Goal: Information Seeking & Learning: Learn about a topic

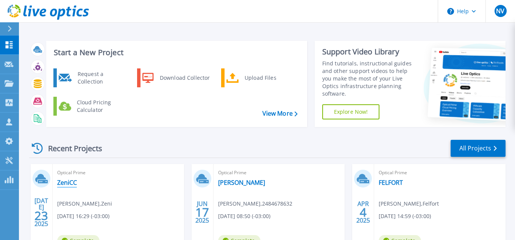
click at [68, 182] on link "ZeniCC" at bounding box center [67, 183] width 20 height 8
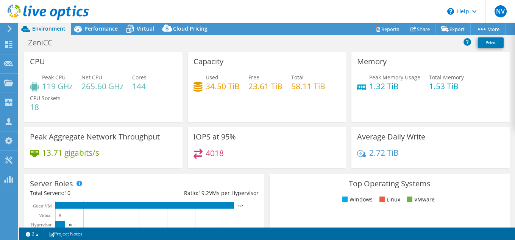
select select "USD"
click at [185, 47] on div "ZeniCC Print" at bounding box center [267, 43] width 496 height 14
drag, startPoint x: 67, startPoint y: 151, endPoint x: 103, endPoint y: 151, distance: 36.3
click at [103, 151] on div "13.71 gigabits/s" at bounding box center [103, 157] width 147 height 16
drag, startPoint x: 46, startPoint y: 88, endPoint x: 123, endPoint y: 90, distance: 76.5
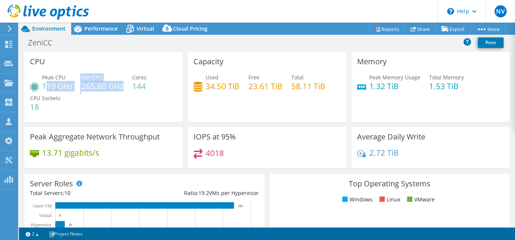
click at [123, 90] on div "Peak CPU 119 GHz Net CPU 265.60 GHz Cores 144 CPU Sockets 18" at bounding box center [103, 95] width 147 height 45
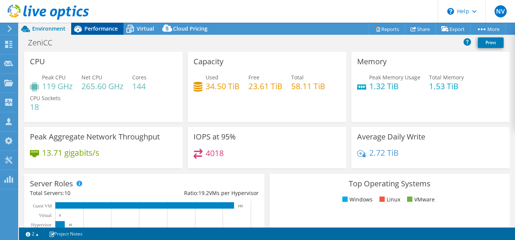
click at [97, 26] on span "Performance" at bounding box center [100, 28] width 33 height 7
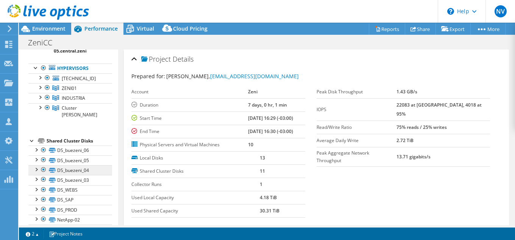
scroll to position [39, 0]
click at [40, 87] on div at bounding box center [40, 87] width 8 height 8
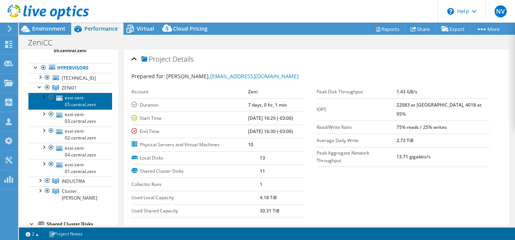
click at [87, 101] on link "esxi-zeni-05.central.zeni" at bounding box center [70, 101] width 84 height 17
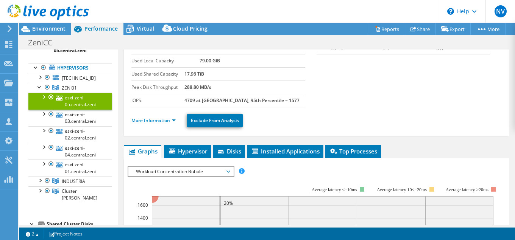
scroll to position [154, 0]
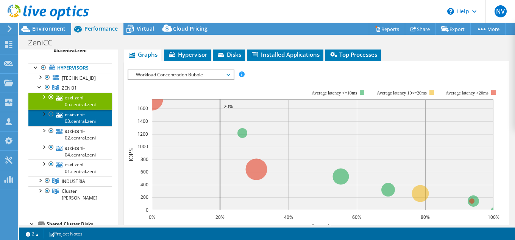
click at [87, 126] on link "esxi-zeni-03.central.zeni" at bounding box center [70, 118] width 84 height 17
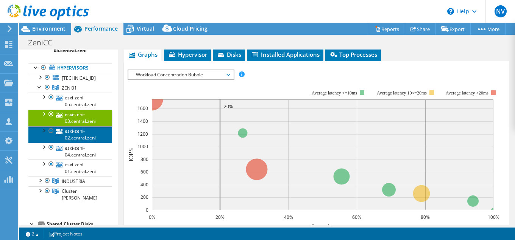
click at [80, 143] on link "esxi-zeni-02.central.zeni" at bounding box center [70, 134] width 84 height 17
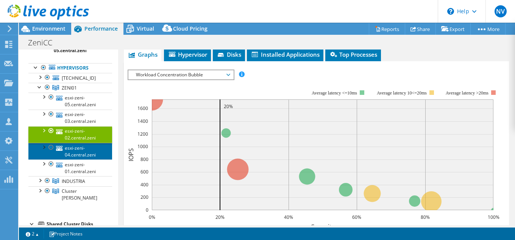
click at [87, 160] on link "esxi-zeni-04.central.zeni" at bounding box center [70, 151] width 84 height 17
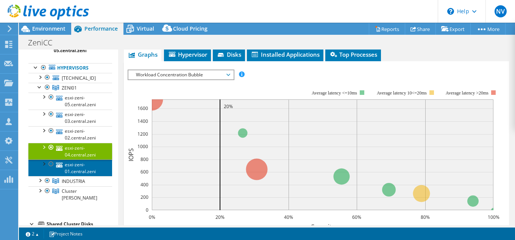
click at [89, 176] on link "esxi-zeni-01.central.zeni" at bounding box center [70, 168] width 84 height 17
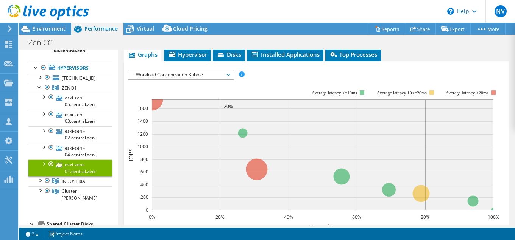
click at [217, 72] on span "Workload Concentration Bubble" at bounding box center [180, 74] width 97 height 9
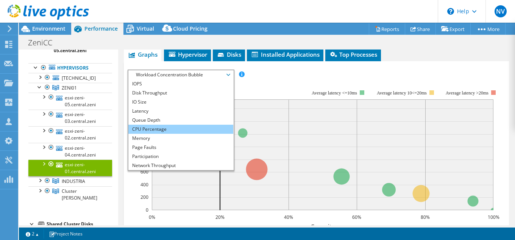
scroll to position [27, 0]
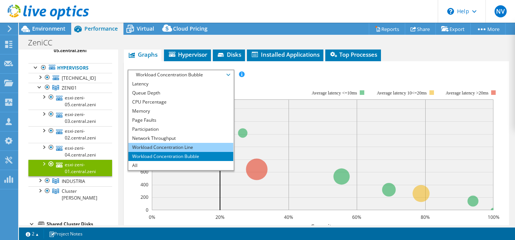
click at [178, 150] on li "Workload Concentration Line" at bounding box center [180, 147] width 105 height 9
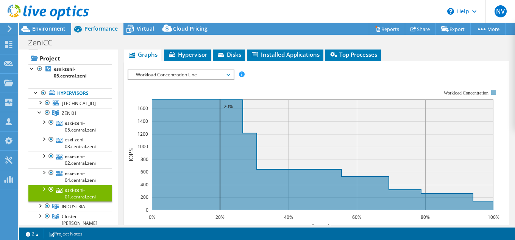
scroll to position [0, 0]
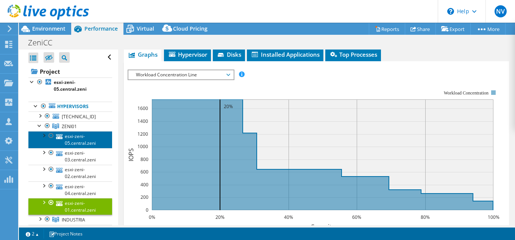
click at [72, 136] on link "esxi-zeni-05.central.zeni" at bounding box center [70, 139] width 84 height 17
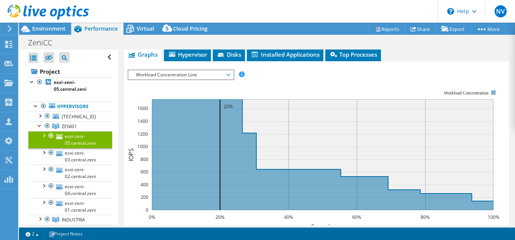
click at [227, 76] on span "Workload Concentration Line" at bounding box center [180, 74] width 97 height 9
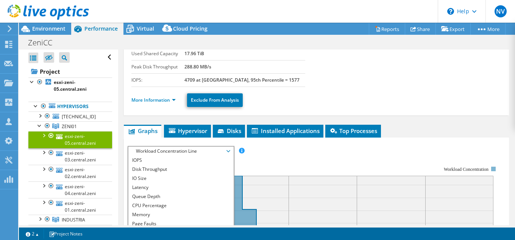
scroll to position [77, 0]
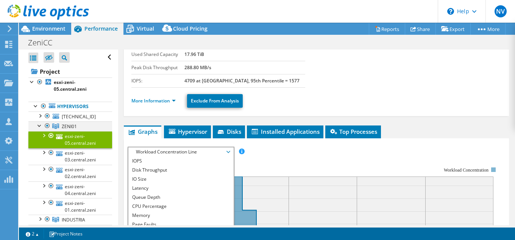
click at [39, 126] on div at bounding box center [40, 126] width 8 height 8
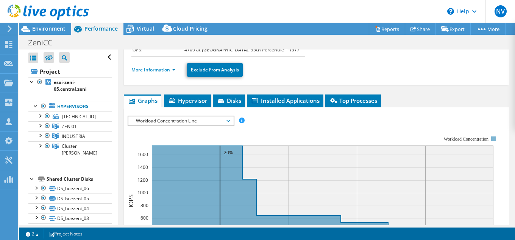
scroll to position [116, 0]
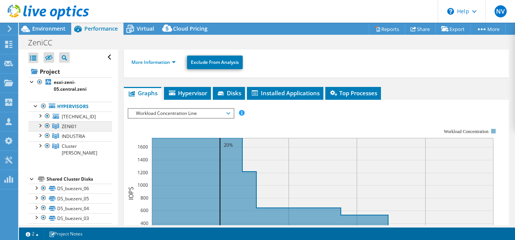
click at [62, 126] on span "ZENI01" at bounding box center [69, 126] width 15 height 6
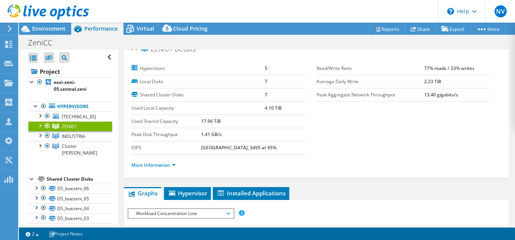
scroll to position [0, 0]
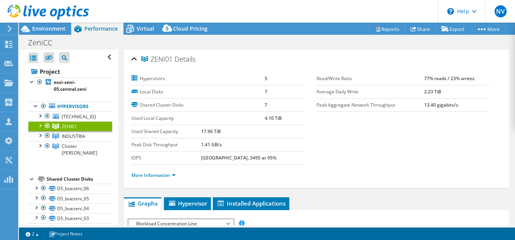
drag, startPoint x: 422, startPoint y: 92, endPoint x: 474, endPoint y: 93, distance: 51.5
click at [474, 93] on tr "Average Daily Write 2.23 TiB" at bounding box center [403, 91] width 174 height 13
click at [424, 105] on label "Peak Aggregate Network Throughput" at bounding box center [370, 105] width 108 height 8
drag, startPoint x: 424, startPoint y: 105, endPoint x: 506, endPoint y: 109, distance: 82.6
click at [506, 109] on div "ZENI01 Details Hypervisors 5 Local Disks 7 Shared Cluster Disks 7 Used Local Ca…" at bounding box center [316, 119] width 385 height 139
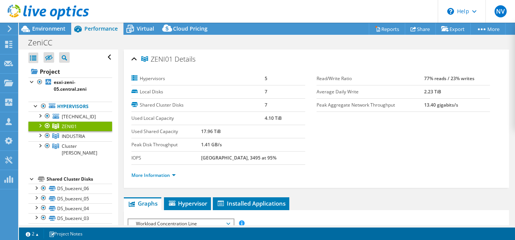
click at [438, 118] on section "Hypervisors 5 Local Disks 7 Shared Cluster Disks 7 Used Local Capacity 4.10 TiB…" at bounding box center [316, 129] width 370 height 114
click at [165, 175] on link "More Information" at bounding box center [153, 175] width 44 height 6
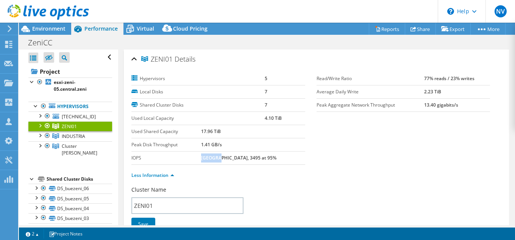
drag, startPoint x: 212, startPoint y: 159, endPoint x: 227, endPoint y: 157, distance: 15.3
click at [227, 157] on b "21650 at Peak, 3495 at 95%" at bounding box center [238, 158] width 75 height 6
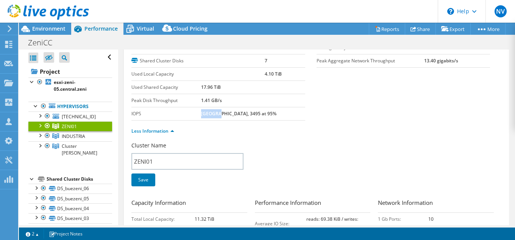
scroll to position [77, 0]
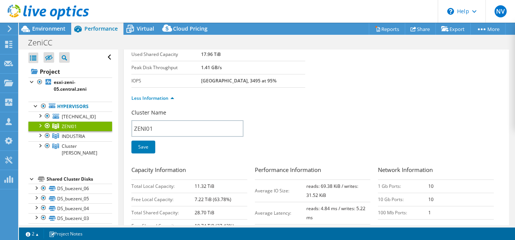
click at [238, 87] on td "21650 at Peak, 3495 at 95%" at bounding box center [253, 80] width 104 height 13
click at [198, 81] on label "IOPS" at bounding box center [166, 81] width 70 height 8
drag, startPoint x: 214, startPoint y: 84, endPoint x: 224, endPoint y: 83, distance: 10.0
click at [224, 83] on td "21650 at Peak, 3495 at 95%" at bounding box center [253, 80] width 104 height 13
click at [262, 87] on td "21650 at Peak, 3495 at 95%" at bounding box center [253, 80] width 104 height 13
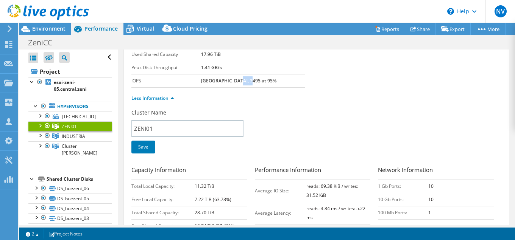
drag, startPoint x: 245, startPoint y: 81, endPoint x: 256, endPoint y: 81, distance: 10.2
click at [256, 81] on b "21650 at Peak, 3495 at 95%" at bounding box center [238, 81] width 75 height 6
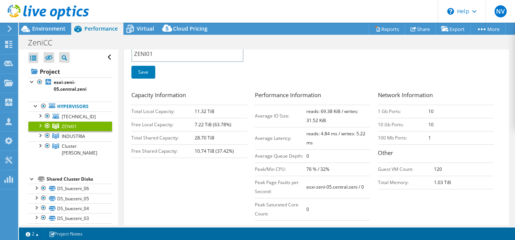
scroll to position [154, 0]
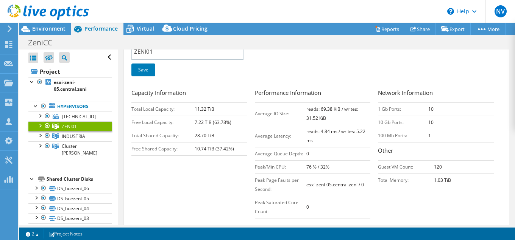
drag, startPoint x: 428, startPoint y: 110, endPoint x: 437, endPoint y: 110, distance: 9.1
click at [437, 110] on tr "1 Gb Ports: 10" at bounding box center [436, 109] width 116 height 13
drag, startPoint x: 432, startPoint y: 122, endPoint x: 438, endPoint y: 122, distance: 5.7
click at [438, 122] on td "10" at bounding box center [460, 122] width 65 height 13
drag, startPoint x: 427, startPoint y: 133, endPoint x: 436, endPoint y: 135, distance: 9.6
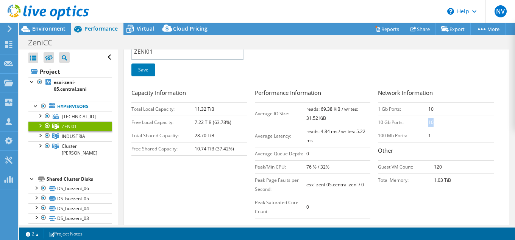
click at [436, 135] on tr "100 Mb Ports: 1" at bounding box center [436, 135] width 116 height 13
click at [324, 115] on td "reads: 69.38 KiB / writes: 31.52 KiB" at bounding box center [338, 114] width 64 height 22
drag, startPoint x: 328, startPoint y: 110, endPoint x: 334, endPoint y: 109, distance: 5.7
click at [334, 109] on b "reads: 69.38 KiB / writes: 31.52 KiB" at bounding box center [332, 114] width 52 height 16
click at [332, 93] on h3 "Performance Information" at bounding box center [313, 94] width 116 height 10
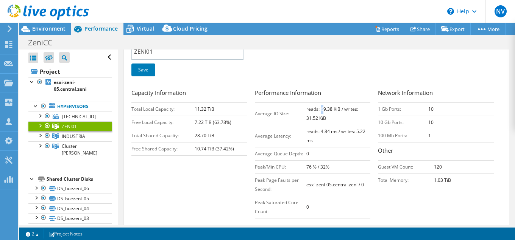
click at [322, 108] on b "reads: 69.38 KiB / writes: 31.52 KiB" at bounding box center [332, 114] width 52 height 16
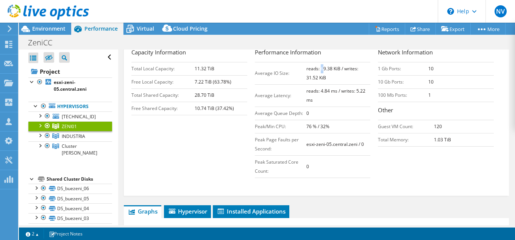
scroll to position [193, 0]
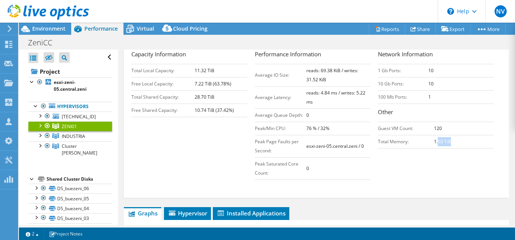
drag, startPoint x: 438, startPoint y: 140, endPoint x: 455, endPoint y: 142, distance: 17.1
click at [455, 142] on td "1.03 TiB" at bounding box center [464, 141] width 60 height 13
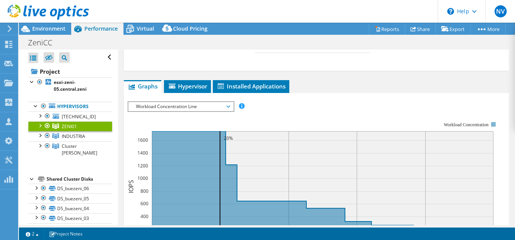
scroll to position [348, 0]
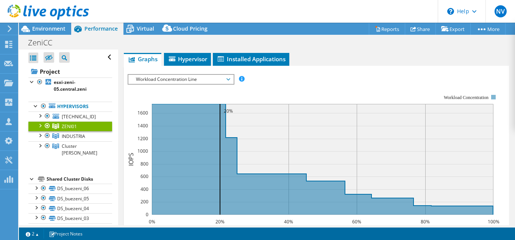
click at [160, 82] on span "Workload Concentration Line" at bounding box center [180, 79] width 97 height 9
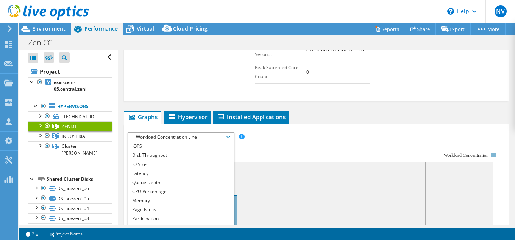
scroll to position [270, 0]
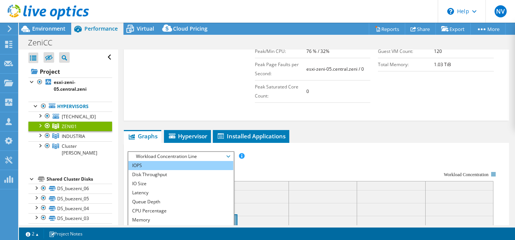
click at [158, 167] on li "IOPS" at bounding box center [180, 165] width 105 height 9
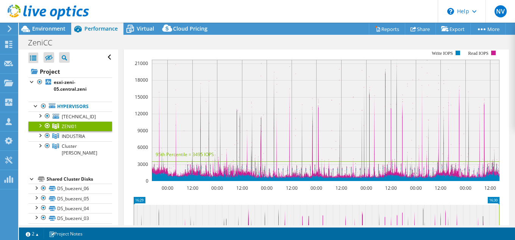
scroll to position [463, 0]
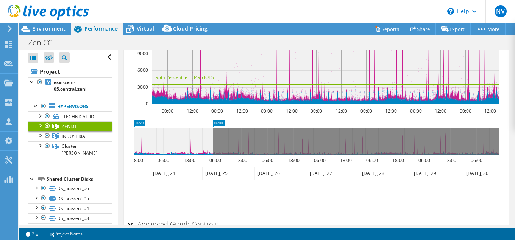
drag, startPoint x: 498, startPoint y: 142, endPoint x: 212, endPoint y: 146, distance: 286.2
click at [212, 146] on rect at bounding box center [212, 141] width 3 height 27
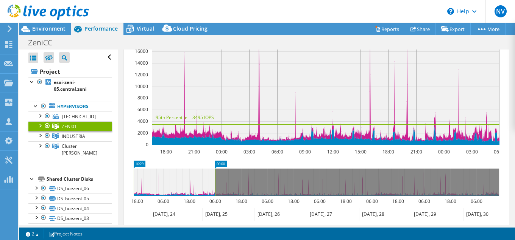
scroll to position [425, 0]
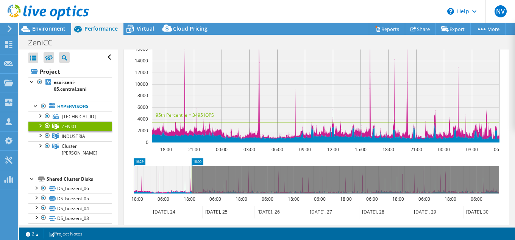
drag, startPoint x: 214, startPoint y: 171, endPoint x: 191, endPoint y: 171, distance: 23.5
click at [191, 171] on rect at bounding box center [191, 180] width 3 height 27
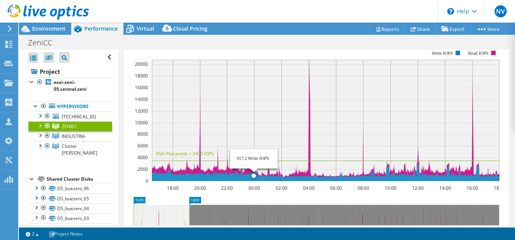
scroll to position [270, 0]
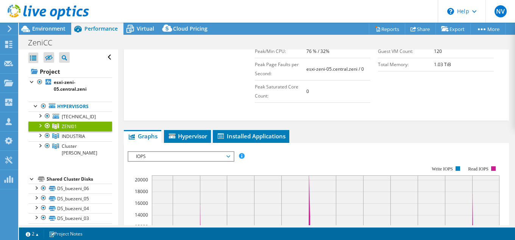
click at [164, 157] on span "IOPS" at bounding box center [180, 156] width 97 height 9
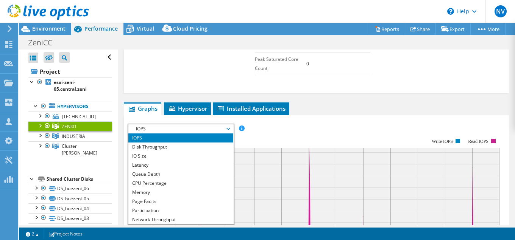
scroll to position [309, 0]
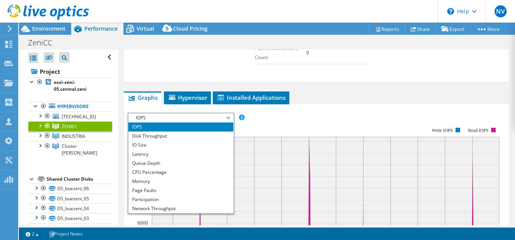
click at [321, 119] on rect at bounding box center [314, 192] width 372 height 151
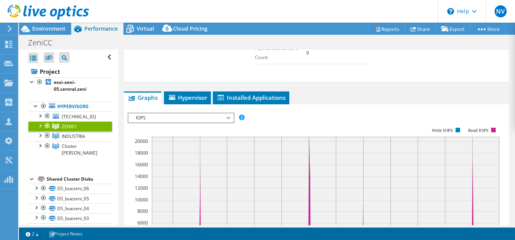
click at [232, 121] on span "IOPS" at bounding box center [180, 118] width 105 height 9
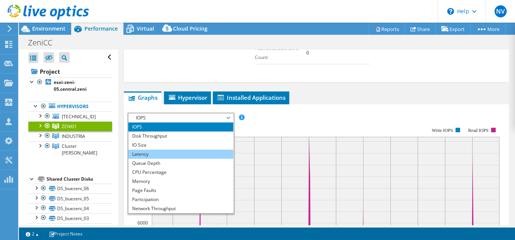
click at [173, 154] on li "Latency" at bounding box center [180, 154] width 105 height 9
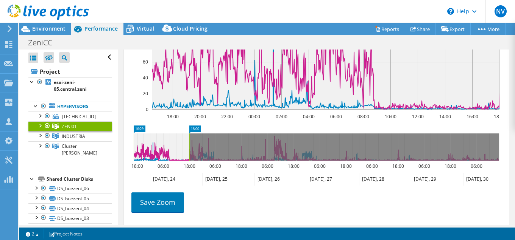
scroll to position [463, 0]
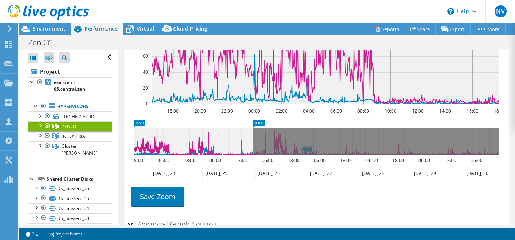
drag, startPoint x: 190, startPoint y: 138, endPoint x: 251, endPoint y: 147, distance: 62.4
click at [253, 145] on rect at bounding box center [253, 141] width 3 height 27
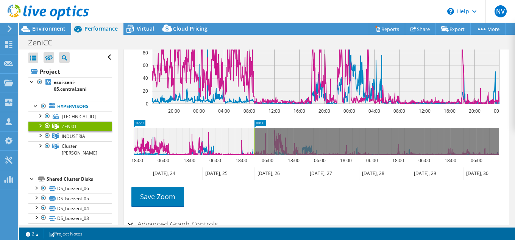
scroll to position [425, 0]
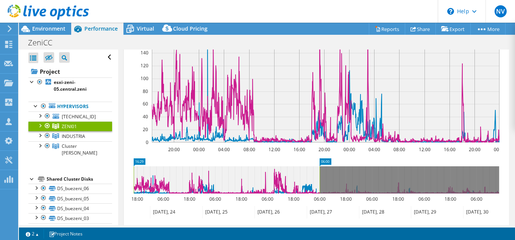
drag, startPoint x: 255, startPoint y: 174, endPoint x: 320, endPoint y: 177, distance: 65.2
click at [320, 177] on rect at bounding box center [319, 180] width 3 height 27
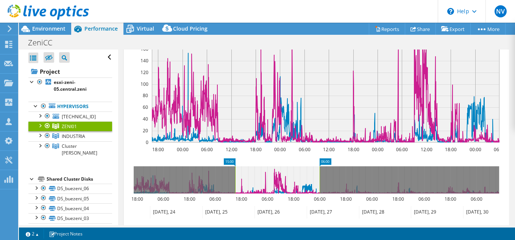
drag, startPoint x: 133, startPoint y: 177, endPoint x: 235, endPoint y: 176, distance: 101.5
click at [235, 176] on rect at bounding box center [235, 180] width 3 height 27
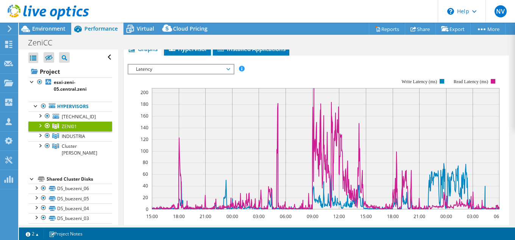
scroll to position [348, 0]
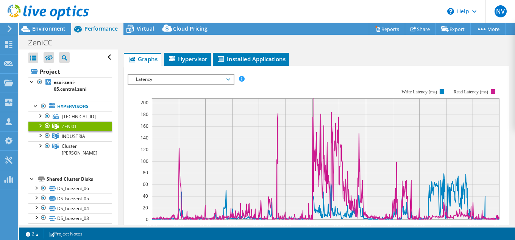
click at [207, 76] on span "Latency" at bounding box center [180, 79] width 97 height 9
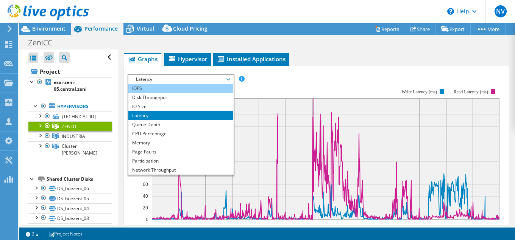
click at [182, 90] on li "IOPS" at bounding box center [180, 88] width 105 height 9
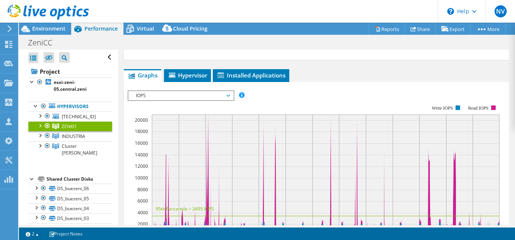
scroll to position [309, 0]
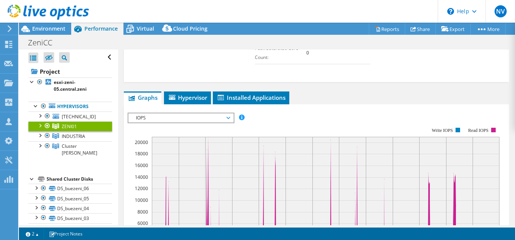
click at [205, 120] on span "IOPS" at bounding box center [180, 118] width 97 height 9
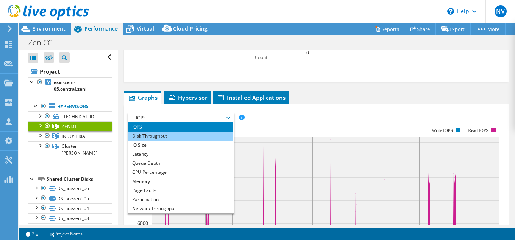
click at [195, 133] on li "Disk Throughput" at bounding box center [180, 136] width 105 height 9
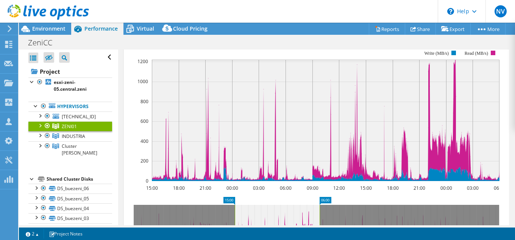
scroll to position [270, 0]
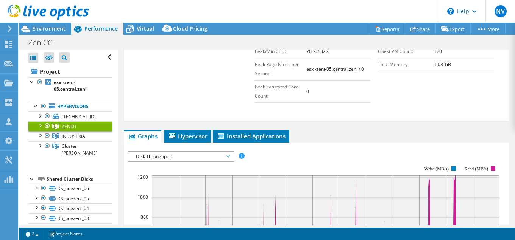
click at [224, 152] on span "Disk Throughput" at bounding box center [180, 156] width 97 height 9
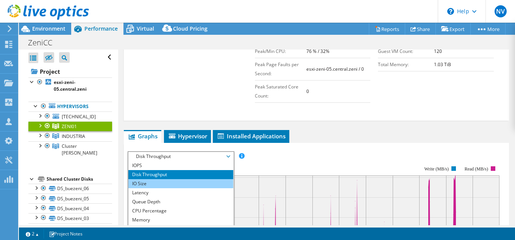
click at [217, 185] on li "IO Size" at bounding box center [180, 183] width 105 height 9
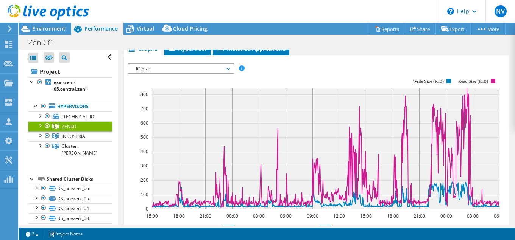
scroll to position [348, 0]
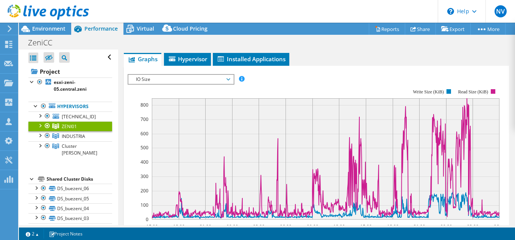
click at [217, 68] on div "IOPS Disk Throughput IO Size Latency Queue Depth CPU Percentage Memory Page Fau…" at bounding box center [316, 199] width 377 height 267
click at [220, 78] on span "IO Size" at bounding box center [180, 79] width 97 height 9
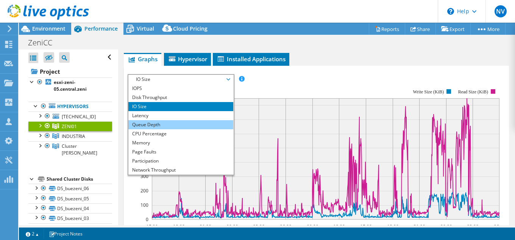
click at [210, 121] on li "Queue Depth" at bounding box center [180, 124] width 105 height 9
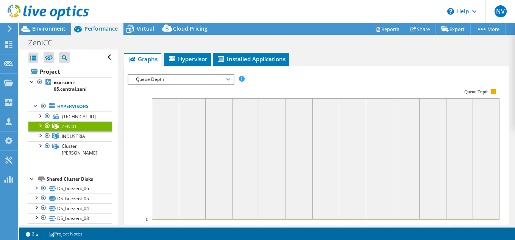
click at [199, 77] on span "Queue Depth" at bounding box center [180, 79] width 97 height 9
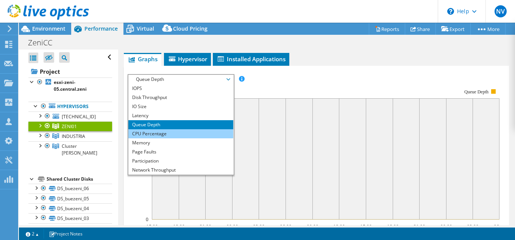
click at [172, 135] on li "CPU Percentage" at bounding box center [180, 133] width 105 height 9
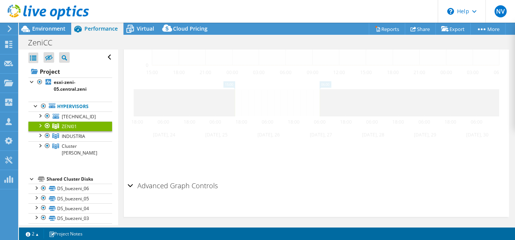
scroll to position [463, 0]
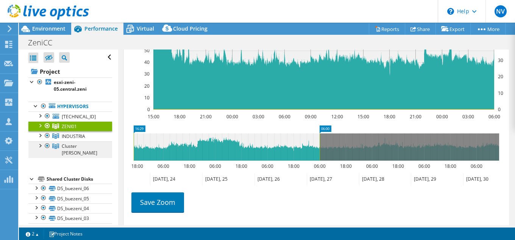
drag, startPoint x: 236, startPoint y: 153, endPoint x: 96, endPoint y: 147, distance: 139.8
click at [96, 147] on div "Open All Close All Hide Excluded Nodes Project Tree Filter" at bounding box center [267, 138] width 496 height 176
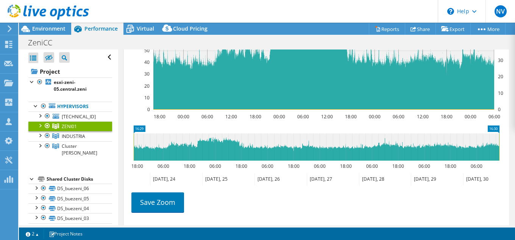
drag, startPoint x: 320, startPoint y: 144, endPoint x: 514, endPoint y: 154, distance: 194.5
click at [514, 154] on article "ZENI01 Details Hypervisors 5 Local Disks 7 Shared Cluster Disks 7 Used Local Ca…" at bounding box center [316, 138] width 397 height 176
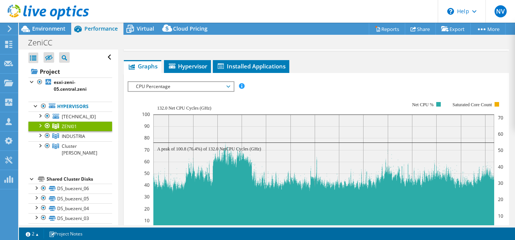
scroll to position [309, 0]
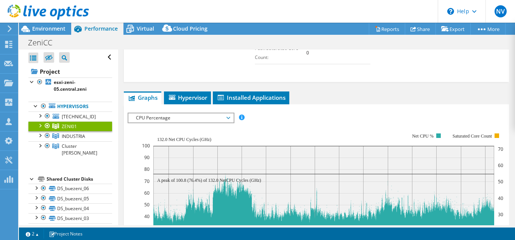
click at [171, 119] on span "CPU Percentage" at bounding box center [180, 118] width 97 height 9
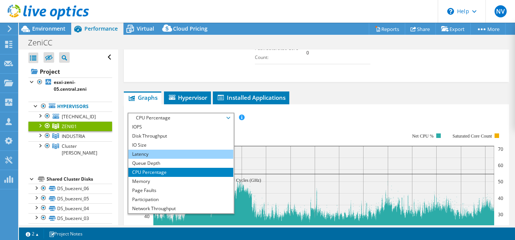
click at [168, 152] on li "Latency" at bounding box center [180, 154] width 105 height 9
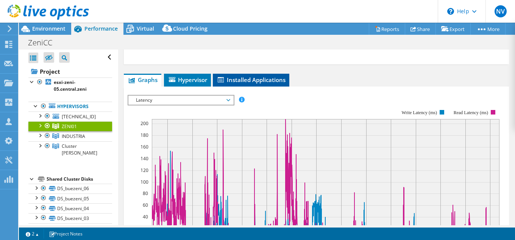
scroll to position [270, 0]
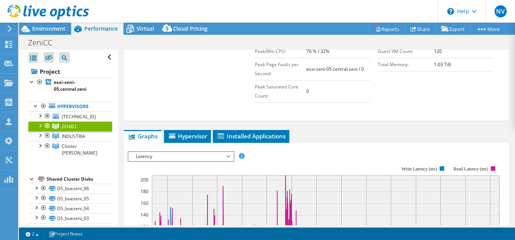
click at [213, 155] on span "Latency" at bounding box center [180, 156] width 97 height 9
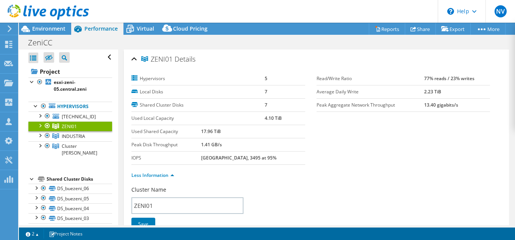
select select "USD"
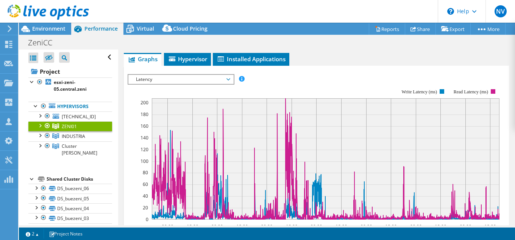
click at [230, 76] on span "Latency" at bounding box center [180, 79] width 105 height 9
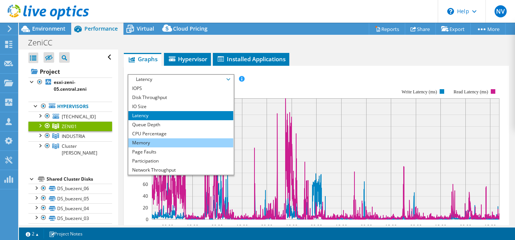
click at [204, 141] on li "Memory" at bounding box center [180, 143] width 105 height 9
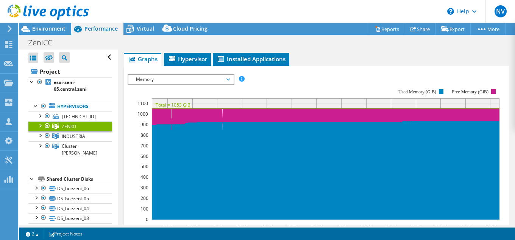
click at [38, 125] on div at bounding box center [40, 126] width 8 height 8
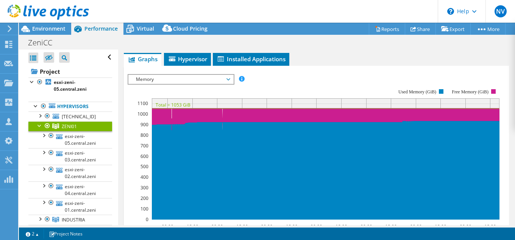
click at [182, 77] on span "Memory" at bounding box center [180, 79] width 97 height 9
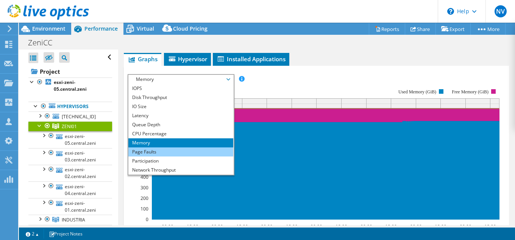
click at [176, 154] on li "Page Faults" at bounding box center [180, 152] width 105 height 9
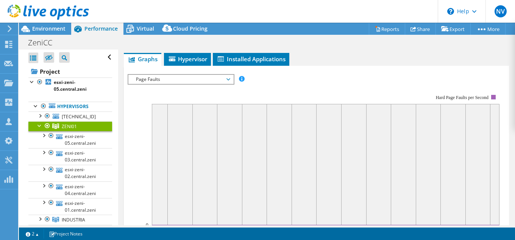
click at [193, 78] on span "Page Faults" at bounding box center [180, 79] width 97 height 9
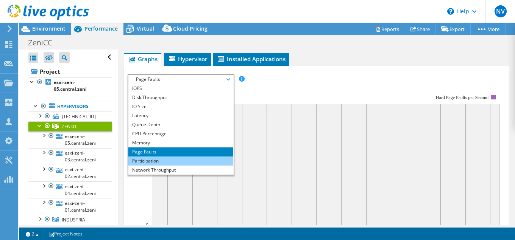
click at [178, 158] on li "Participation" at bounding box center [180, 161] width 105 height 9
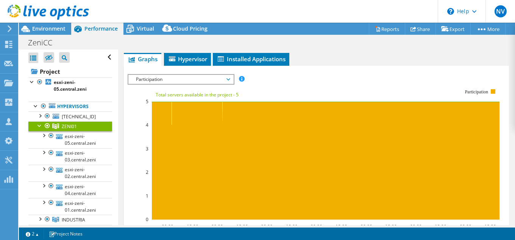
click at [193, 77] on span "Participation" at bounding box center [180, 79] width 97 height 9
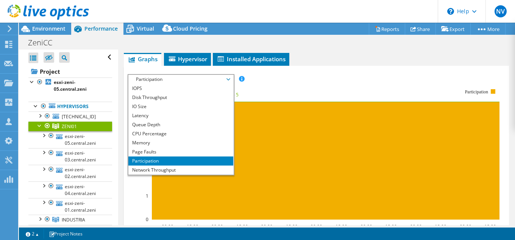
scroll to position [27, 0]
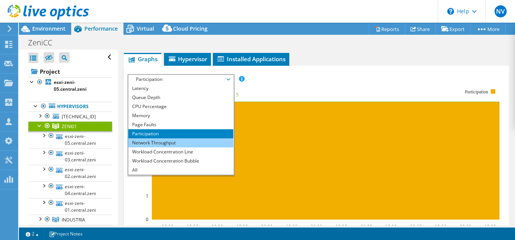
click at [191, 145] on li "Network Throughput" at bounding box center [180, 143] width 105 height 9
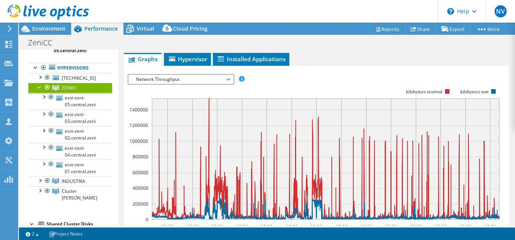
scroll to position [309, 0]
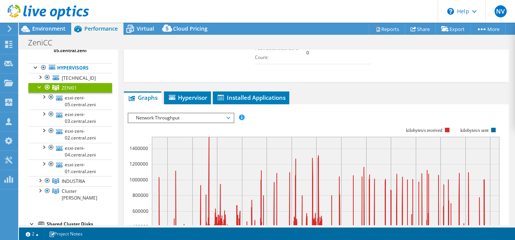
click at [226, 117] on span "Network Throughput" at bounding box center [180, 118] width 97 height 9
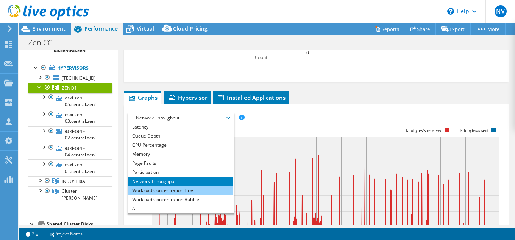
click at [193, 190] on li "Workload Concentration Line" at bounding box center [180, 190] width 105 height 9
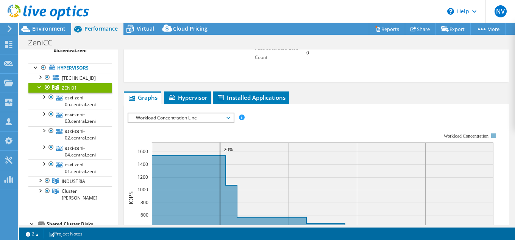
click at [225, 115] on span "Workload Concentration Line" at bounding box center [180, 118] width 97 height 9
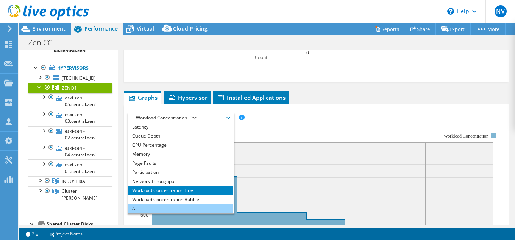
click at [188, 211] on li "All" at bounding box center [180, 208] width 105 height 9
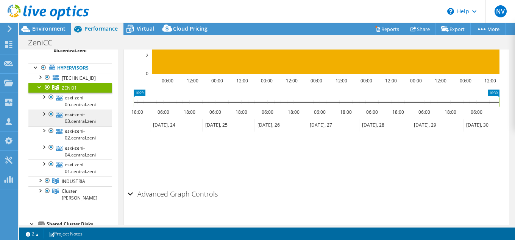
scroll to position [1120, 0]
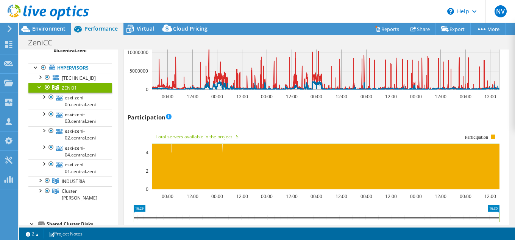
click at [39, 88] on div at bounding box center [40, 87] width 8 height 8
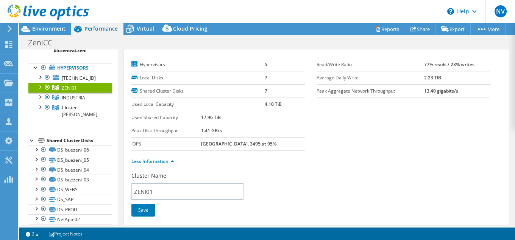
scroll to position [0, 0]
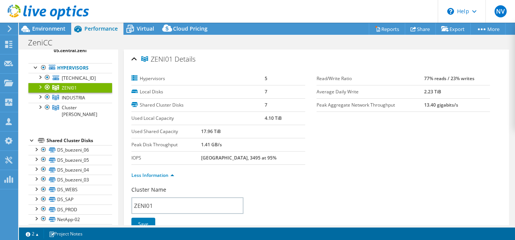
click at [39, 88] on div at bounding box center [40, 87] width 8 height 8
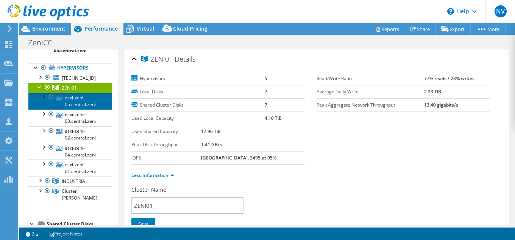
click at [67, 101] on link "esxi-zeni-05.central.zeni" at bounding box center [70, 101] width 84 height 17
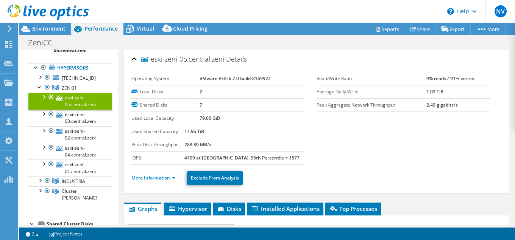
scroll to position [32, 0]
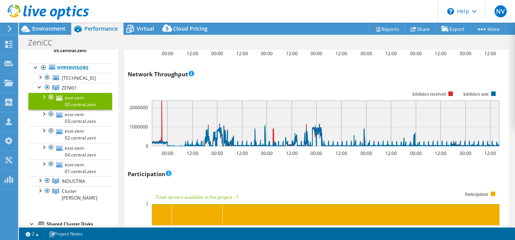
scroll to position [386, 0]
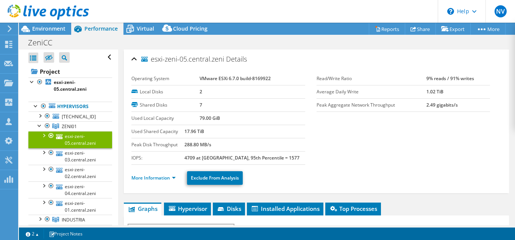
select select "USD"
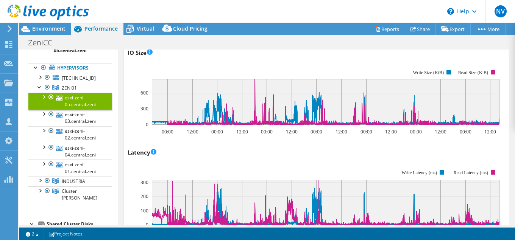
scroll to position [309, 0]
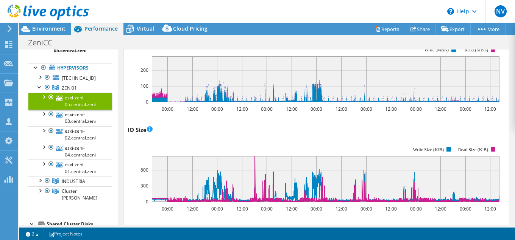
click at [44, 98] on div at bounding box center [44, 97] width 8 height 8
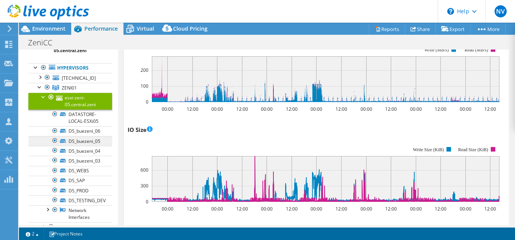
scroll to position [77, 0]
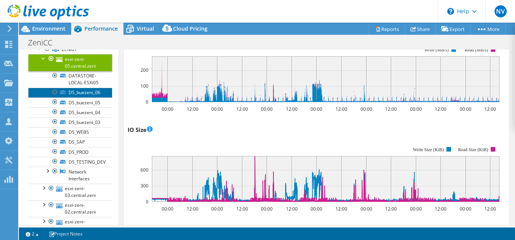
click link "DS_buezeni_06"
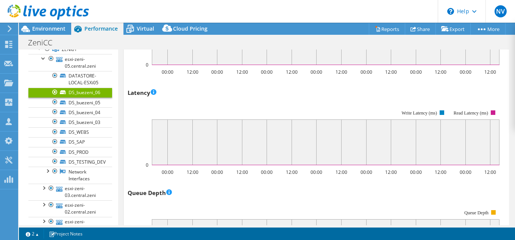
scroll to position [0, 0]
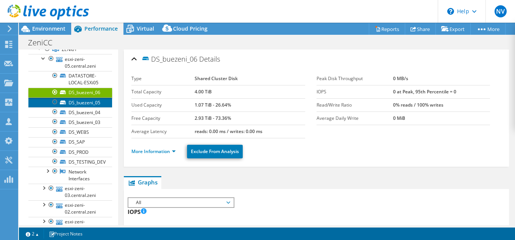
click link "DS_buezeni_05"
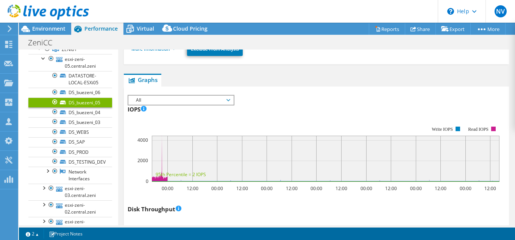
scroll to position [116, 0]
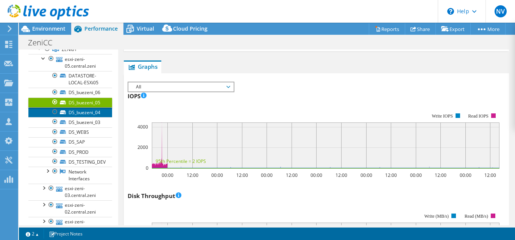
click link "DS_buezeni_04"
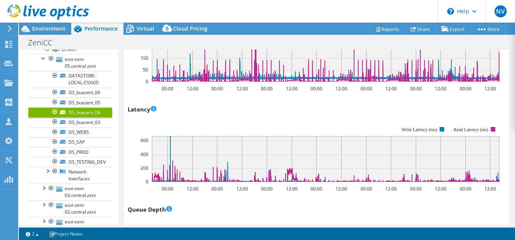
scroll to position [276, 0]
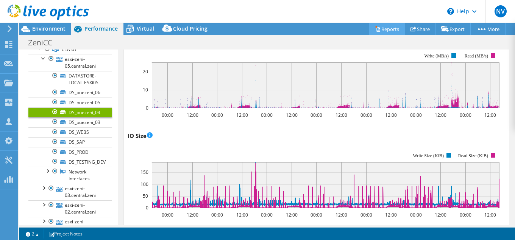
click link "Reports"
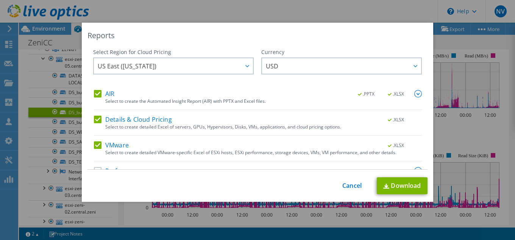
scroll to position [17, 0]
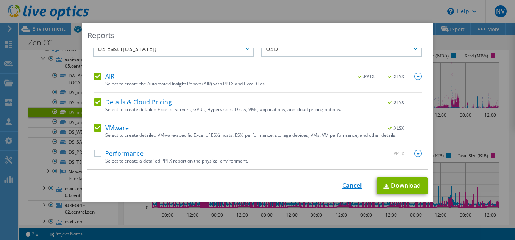
click link "Cancel"
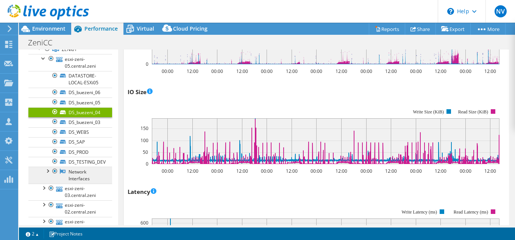
scroll to position [392, 0]
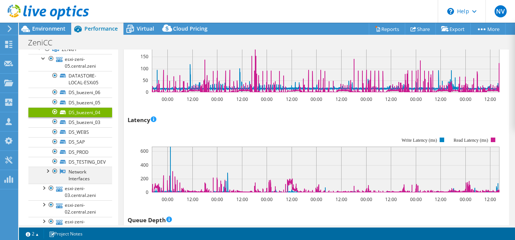
click div
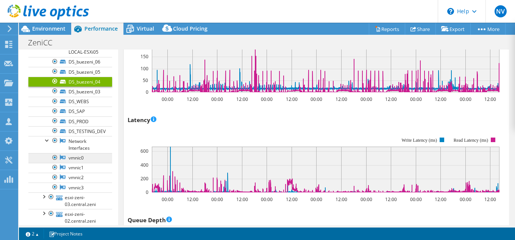
scroll to position [154, 0]
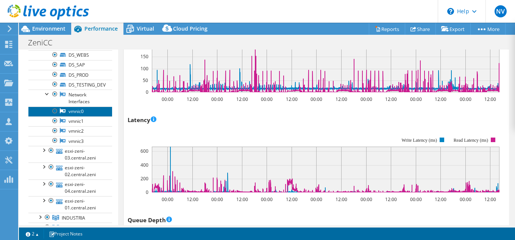
click link "vmnic0"
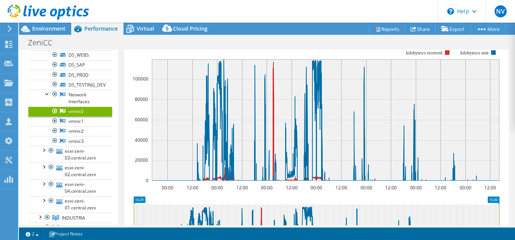
scroll to position [78, 0]
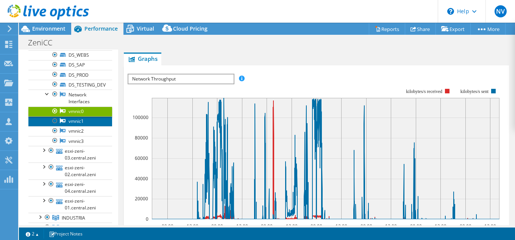
click link "vmnic1"
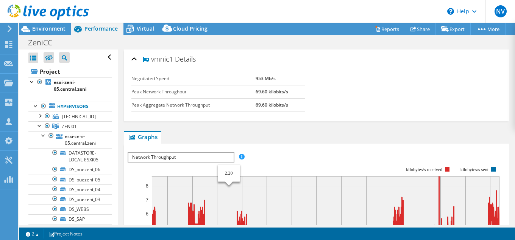
select select "USD"
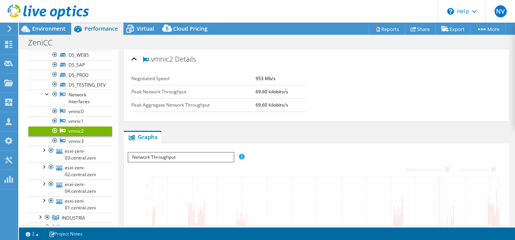
scroll to position [9, 0]
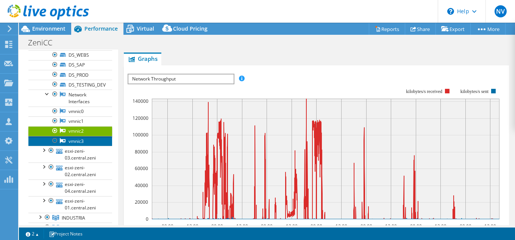
click at [84, 146] on link "vmnic3" at bounding box center [70, 141] width 84 height 10
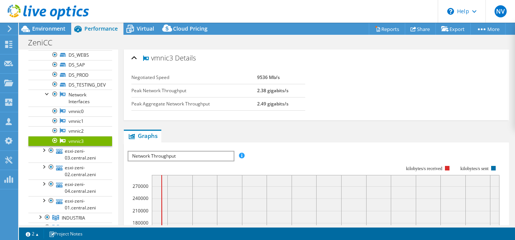
scroll to position [0, 0]
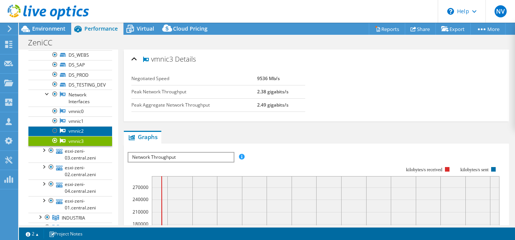
click at [86, 136] on link "vmnic2" at bounding box center [70, 131] width 84 height 10
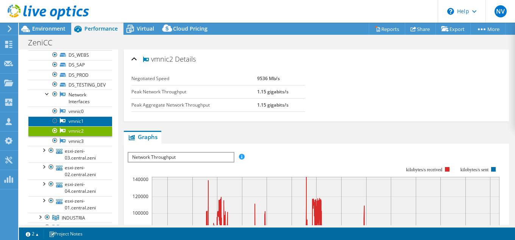
click at [93, 126] on link "vmnic1" at bounding box center [70, 122] width 84 height 10
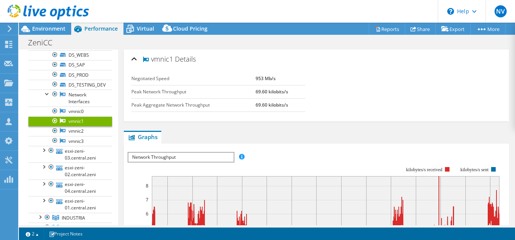
click at [95, 123] on link "vmnic1" at bounding box center [70, 122] width 84 height 10
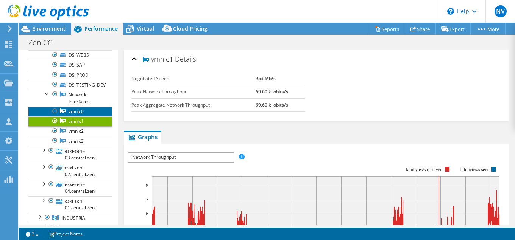
click at [102, 117] on link "vmnic0" at bounding box center [70, 112] width 84 height 10
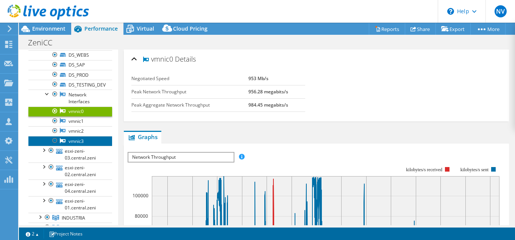
click at [72, 146] on link "vmnic3" at bounding box center [70, 141] width 84 height 10
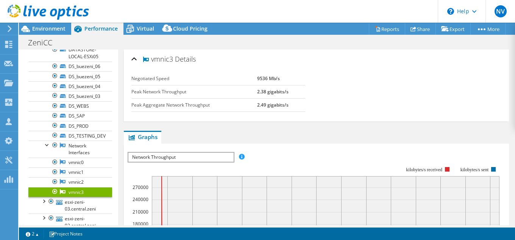
scroll to position [39, 0]
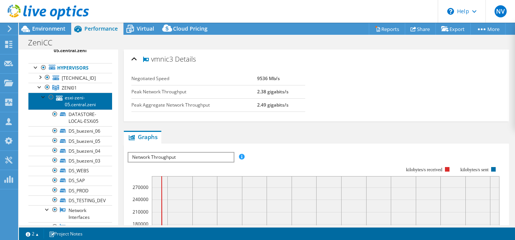
click at [92, 103] on link "esxi-zeni-05.central.zeni" at bounding box center [70, 101] width 84 height 17
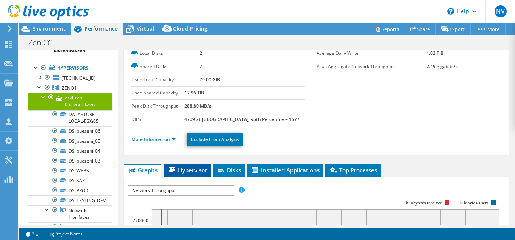
click at [192, 168] on span "Hypervisor" at bounding box center [187, 171] width 39 height 8
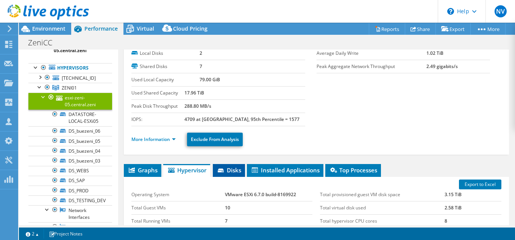
click at [235, 170] on span "Disks" at bounding box center [229, 171] width 25 height 8
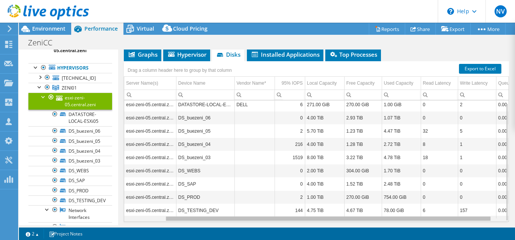
scroll to position [0, 61]
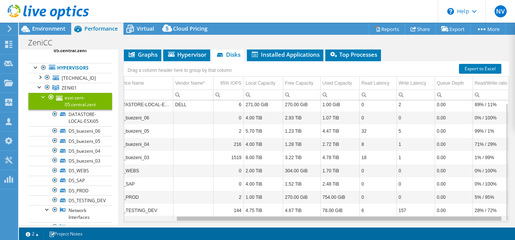
drag, startPoint x: 272, startPoint y: 219, endPoint x: 328, endPoint y: 216, distance: 56.1
click at [328, 216] on body "NV Channel Partner Nahuel Vergara nvergara@worknet.com.ar WORKNET SA My Profile…" at bounding box center [257, 120] width 515 height 240
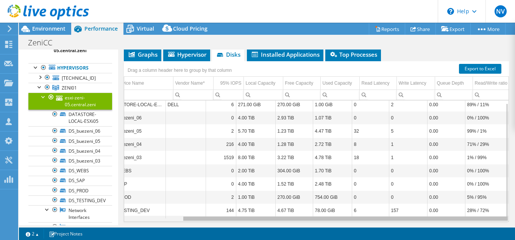
scroll to position [0, 69]
drag, startPoint x: 382, startPoint y: 221, endPoint x: 436, endPoint y: 217, distance: 54.3
click at [436, 217] on body "NV Channel Partner Nahuel Vergara nvergara@worknet.com.ar WORKNET SA My Profile…" at bounding box center [257, 120] width 515 height 240
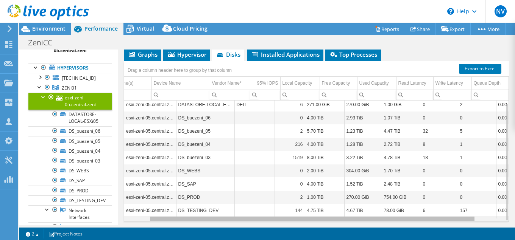
scroll to position [0, 0]
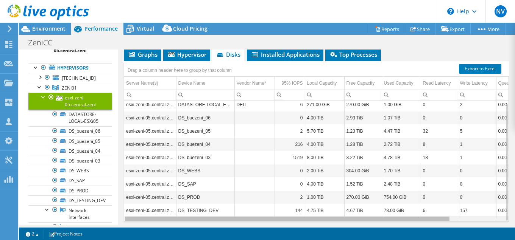
drag, startPoint x: 373, startPoint y: 220, endPoint x: 279, endPoint y: 222, distance: 93.5
click at [279, 222] on body "NV Channel Partner Nahuel Vergara nvergara@worknet.com.ar WORKNET SA My Profile…" at bounding box center [257, 120] width 515 height 240
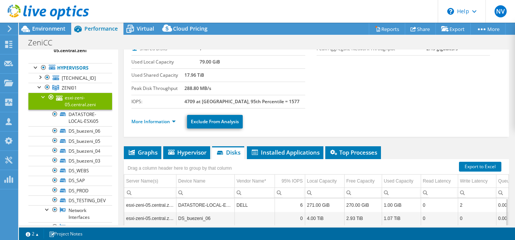
scroll to position [39, 0]
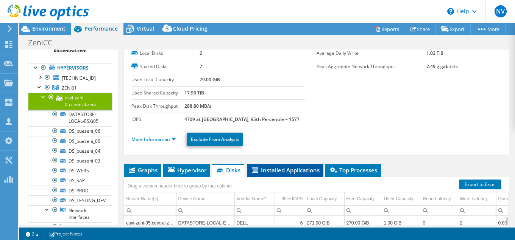
click at [287, 171] on span "Installed Applications" at bounding box center [285, 171] width 69 height 8
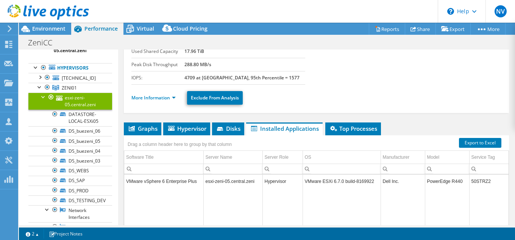
scroll to position [116, 0]
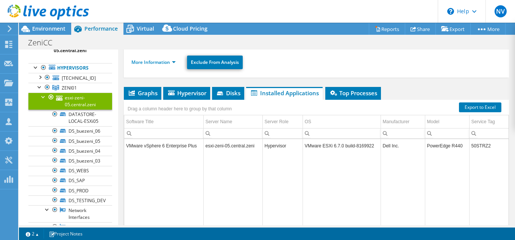
click at [446, 149] on td "PowerEdge R440" at bounding box center [447, 145] width 44 height 13
click at [366, 92] on span "Top Processes" at bounding box center [353, 93] width 48 height 8
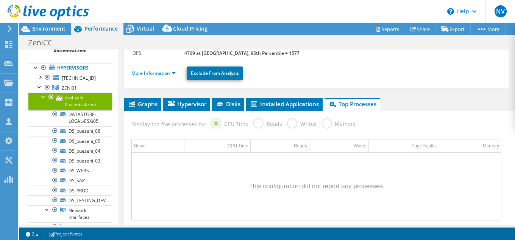
scroll to position [0, 0]
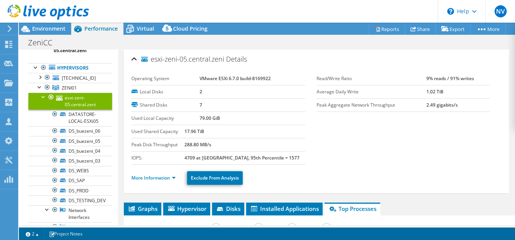
click at [42, 98] on div at bounding box center [44, 97] width 8 height 8
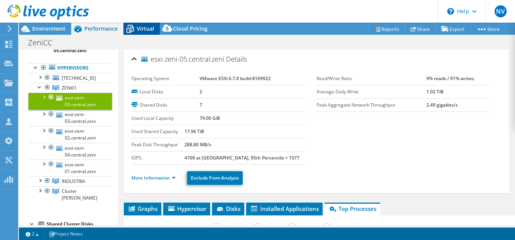
click at [140, 27] on span "Virtual" at bounding box center [145, 28] width 17 height 7
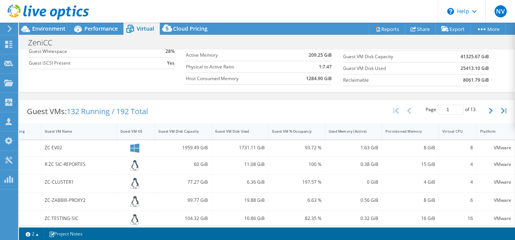
scroll to position [84, 0]
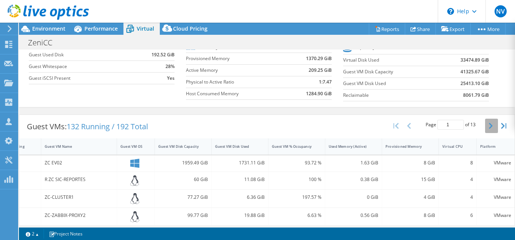
click at [489, 129] on icon "button" at bounding box center [491, 126] width 4 height 6
type input "2"
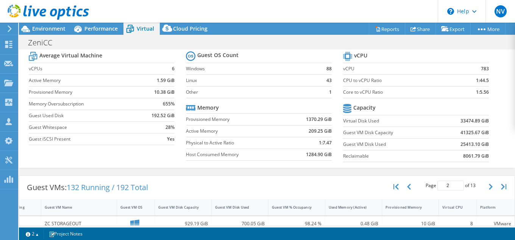
scroll to position [6, 0]
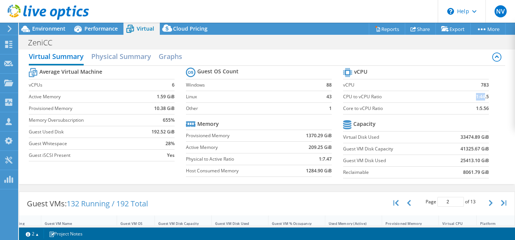
drag, startPoint x: 475, startPoint y: 94, endPoint x: 485, endPoint y: 96, distance: 10.7
click at [485, 96] on td "1:44.5" at bounding box center [471, 97] width 33 height 12
click at [316, 162] on td "1:7.47" at bounding box center [309, 159] width 46 height 12
drag, startPoint x: 324, startPoint y: 161, endPoint x: 329, endPoint y: 163, distance: 5.4
click at [329, 163] on td "1:7.47" at bounding box center [309, 159] width 46 height 12
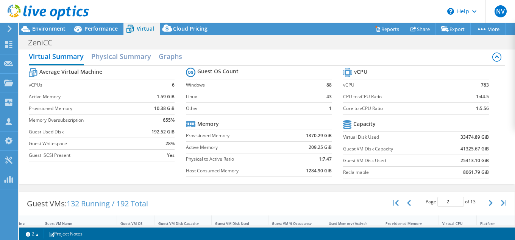
click at [498, 114] on section "vCPU vCPU 783 CPU to vCPU Ratio 1:44.5 Core to vCPU Ratio 1:5.56 Capacity Virtu…" at bounding box center [421, 124] width 157 height 116
drag, startPoint x: 479, startPoint y: 111, endPoint x: 485, endPoint y: 111, distance: 6.4
click at [485, 111] on b "1:5.56" at bounding box center [482, 109] width 13 height 8
click at [90, 30] on span "Performance" at bounding box center [100, 28] width 33 height 7
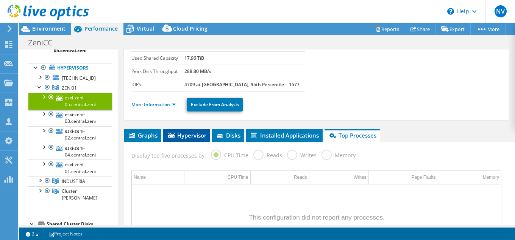
scroll to position [77, 0]
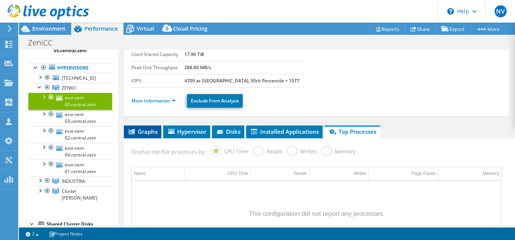
click at [134, 129] on icon at bounding box center [132, 131] width 6 height 5
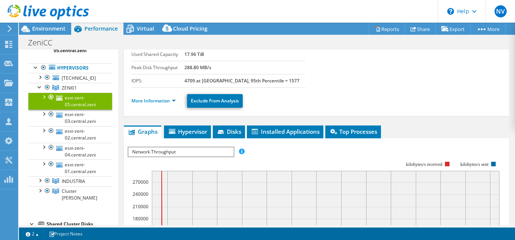
scroll to position [9, 0]
click at [220, 149] on span "Network Throughput" at bounding box center [180, 152] width 105 height 9
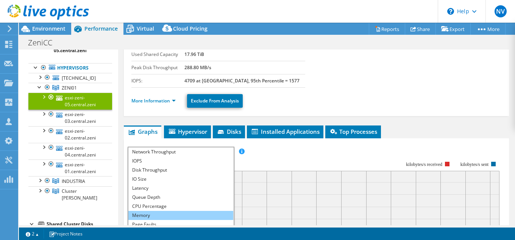
scroll to position [27, 0]
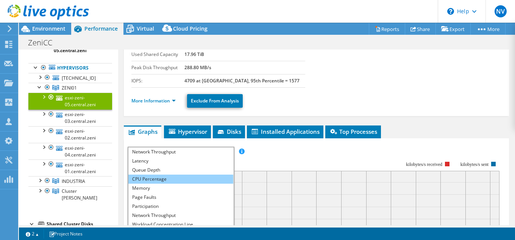
click at [168, 179] on li "CPU Percentage" at bounding box center [180, 179] width 105 height 9
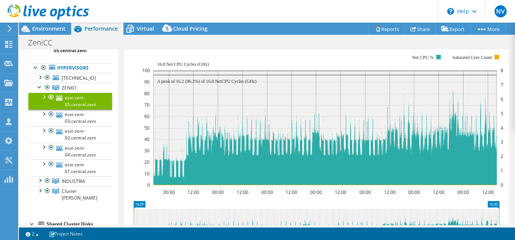
scroll to position [193, 0]
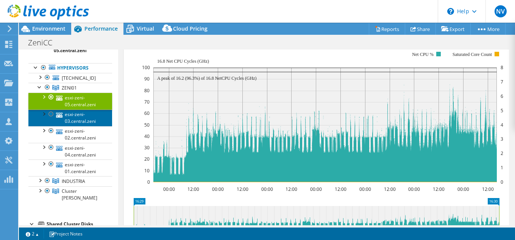
click at [72, 126] on link "esxi-zeni-03.central.zeni" at bounding box center [70, 118] width 84 height 17
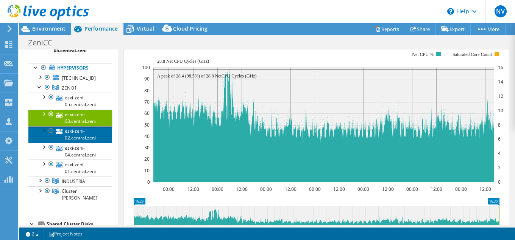
click at [93, 143] on link "esxi-zeni-02.central.zeni" at bounding box center [70, 134] width 84 height 17
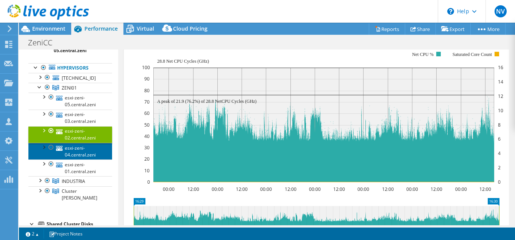
click at [86, 160] on link "esxi-zeni-04.central.zeni" at bounding box center [70, 151] width 84 height 17
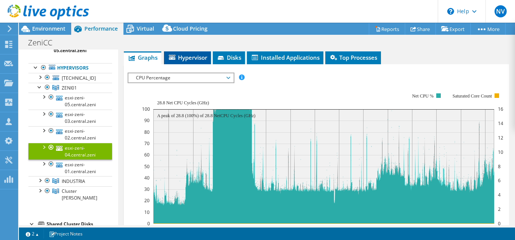
scroll to position [116, 0]
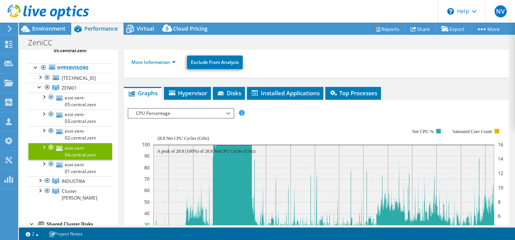
click at [187, 116] on span "CPU Percentage" at bounding box center [180, 113] width 97 height 9
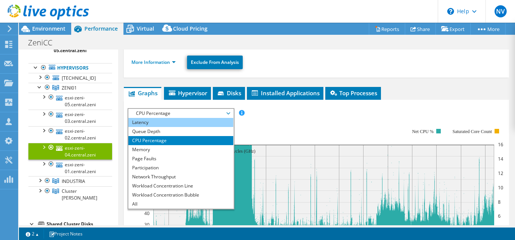
click at [166, 119] on li "Latency" at bounding box center [180, 122] width 105 height 9
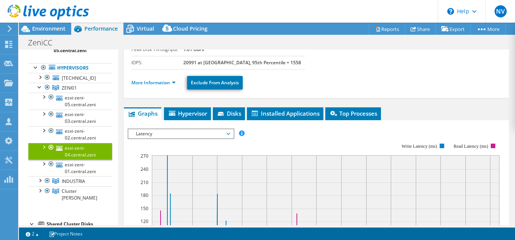
scroll to position [77, 0]
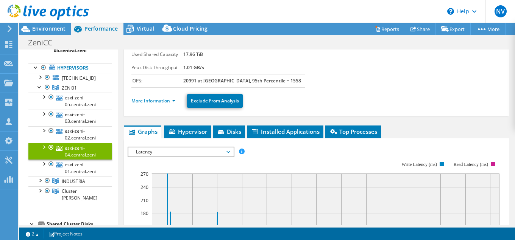
click at [218, 153] on span "Latency" at bounding box center [180, 152] width 97 height 9
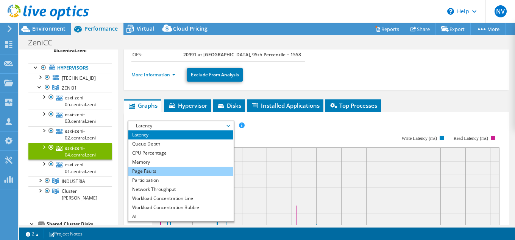
scroll to position [116, 0]
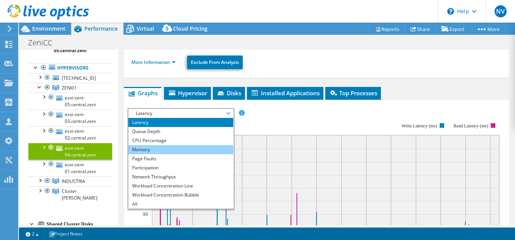
click at [166, 149] on li "Memory" at bounding box center [180, 149] width 105 height 9
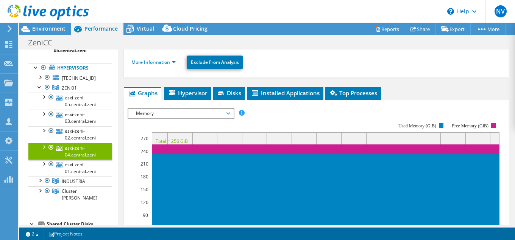
click at [213, 111] on span "Memory" at bounding box center [180, 113] width 97 height 9
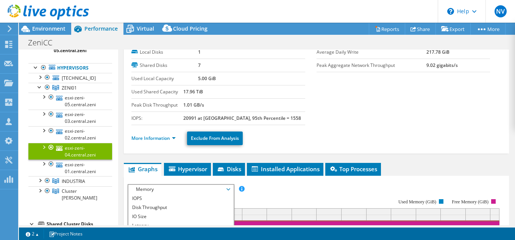
scroll to position [39, 0]
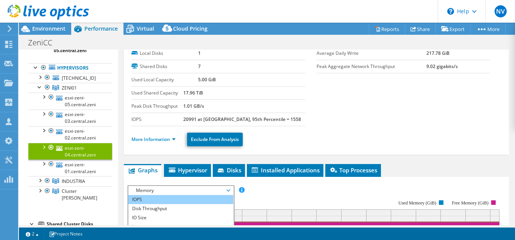
click at [169, 199] on li "IOPS" at bounding box center [180, 199] width 105 height 9
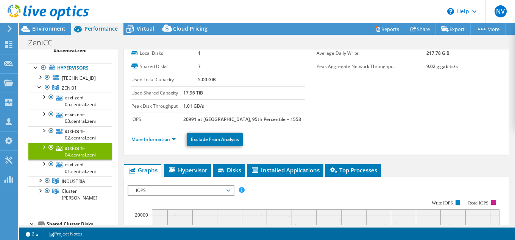
scroll to position [154, 0]
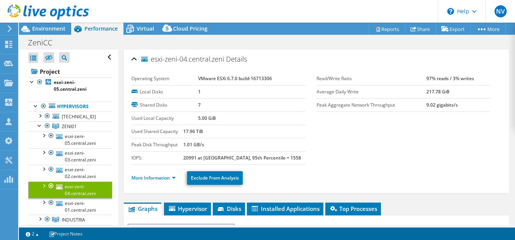
select select "USD"
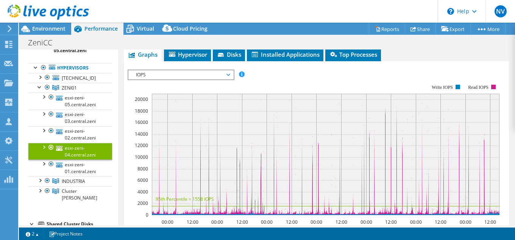
click at [221, 70] on span "IOPS" at bounding box center [180, 74] width 97 height 9
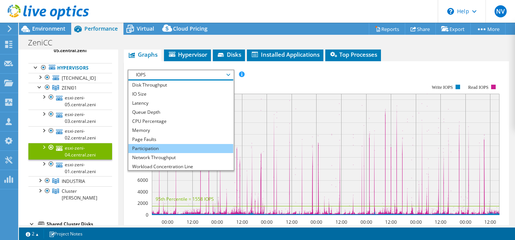
scroll to position [27, 0]
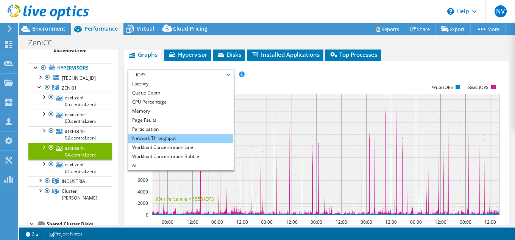
click at [172, 138] on li "Network Throughput" at bounding box center [180, 138] width 105 height 9
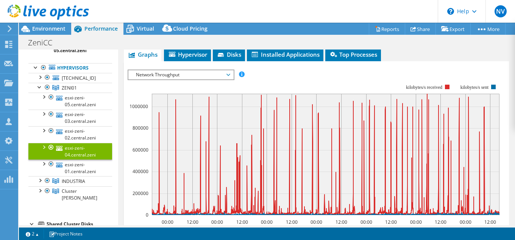
click at [223, 73] on span "Network Throughput" at bounding box center [180, 74] width 97 height 9
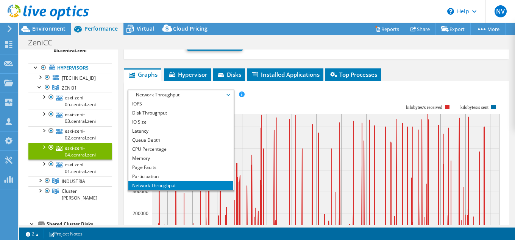
scroll to position [116, 0]
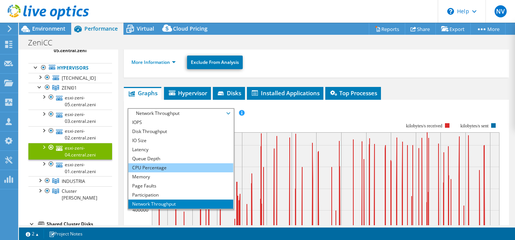
click at [161, 167] on li "CPU Percentage" at bounding box center [180, 168] width 105 height 9
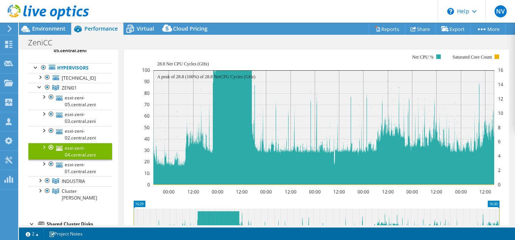
scroll to position [193, 0]
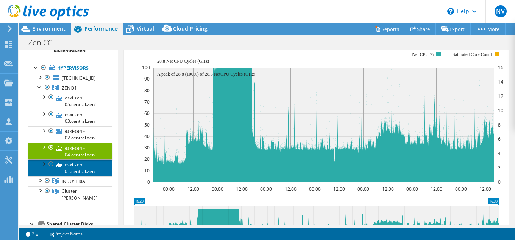
click at [72, 176] on link "esxi-zeni-01.central.zeni" at bounding box center [70, 168] width 84 height 17
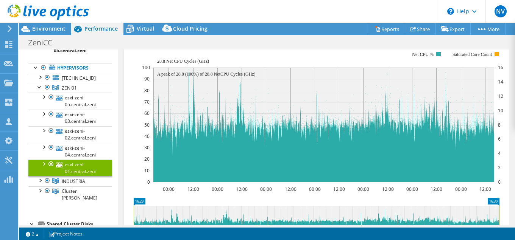
scroll to position [116, 0]
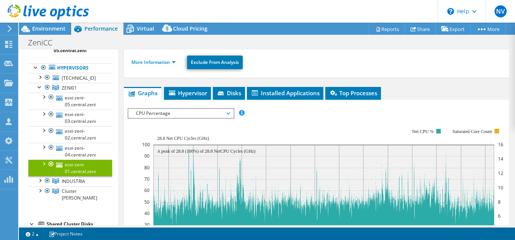
click at [194, 109] on span "CPU Percentage" at bounding box center [180, 113] width 97 height 9
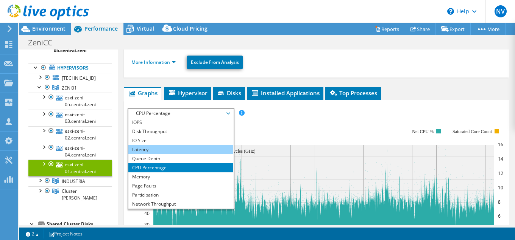
click at [168, 152] on li "Latency" at bounding box center [180, 149] width 105 height 9
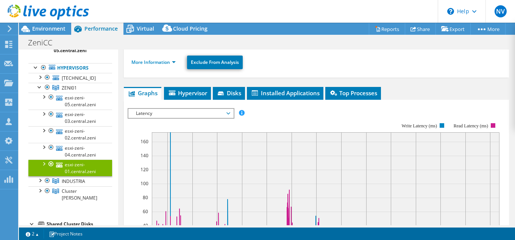
click at [209, 111] on span "Latency" at bounding box center [180, 113] width 97 height 9
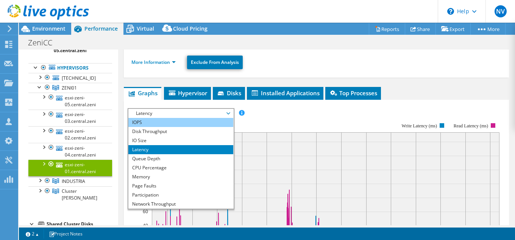
click at [187, 121] on li "IOPS" at bounding box center [180, 122] width 105 height 9
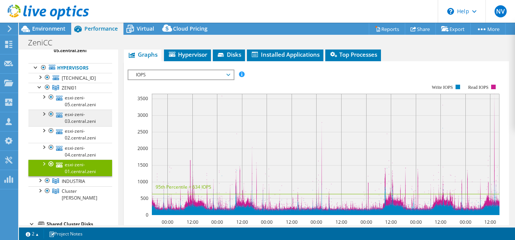
scroll to position [0, 0]
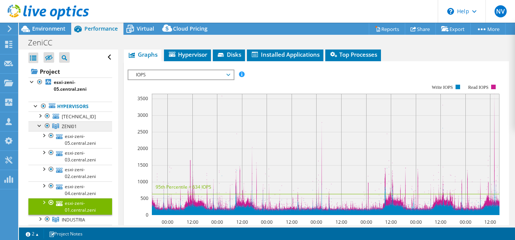
click at [64, 131] on link "ZENI01" at bounding box center [70, 127] width 84 height 10
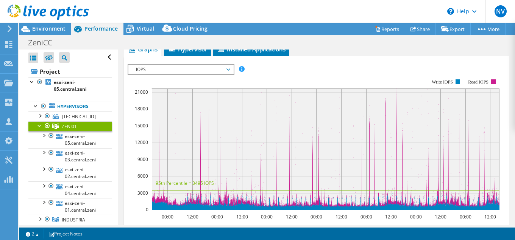
scroll to position [33, 0]
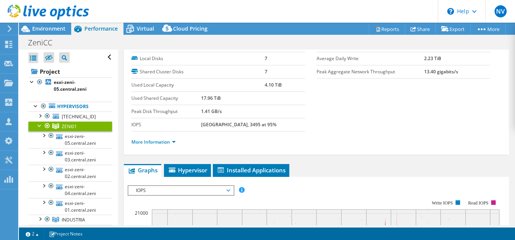
click at [41, 127] on div at bounding box center [40, 126] width 8 height 8
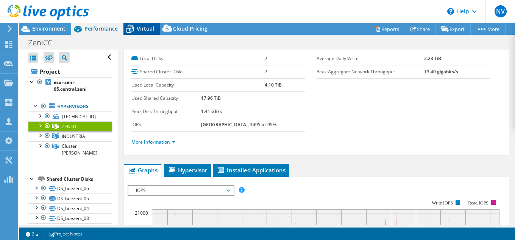
click at [138, 24] on div "Virtual" at bounding box center [141, 29] width 36 height 12
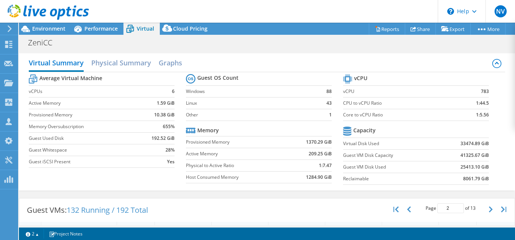
scroll to position [0, 16]
drag, startPoint x: 171, startPoint y: 90, endPoint x: 175, endPoint y: 94, distance: 4.6
click at [175, 94] on td "6" at bounding box center [157, 92] width 35 height 12
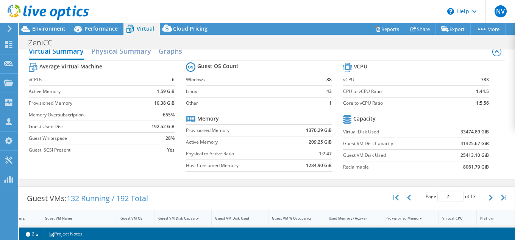
scroll to position [0, 0]
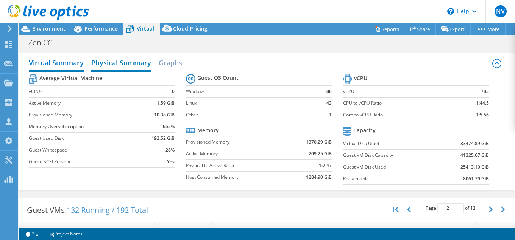
click at [141, 63] on h2 "Physical Summary" at bounding box center [121, 63] width 60 height 17
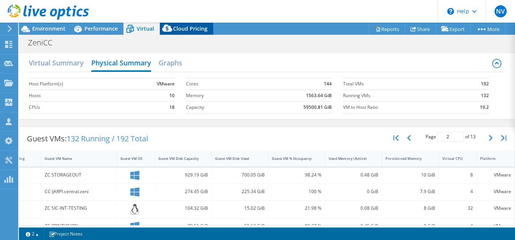
click at [187, 28] on span "Cloud Pricing" at bounding box center [190, 28] width 34 height 7
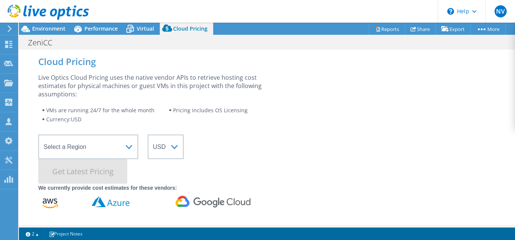
click at [150, 22] on header "NV Channel Partner [PERSON_NAME] [EMAIL_ADDRESS][DOMAIN_NAME] WORKNET SA My Pro…" at bounding box center [257, 11] width 515 height 23
click at [145, 34] on div "Virtual" at bounding box center [141, 29] width 36 height 12
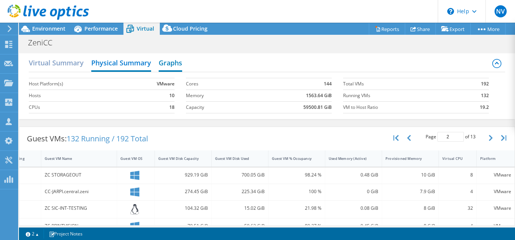
click at [170, 70] on h2 "Graphs" at bounding box center [170, 63] width 23 height 17
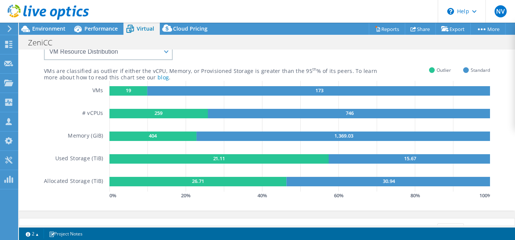
scroll to position [0, 0]
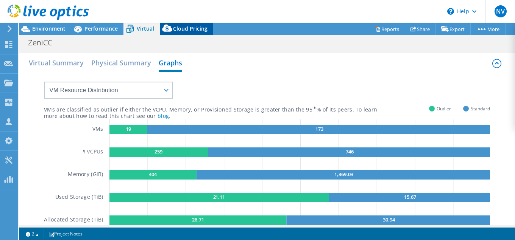
click at [185, 30] on span "Cloud Pricing" at bounding box center [190, 28] width 34 height 7
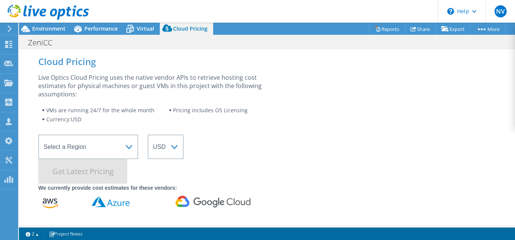
scroll to position [0, 16]
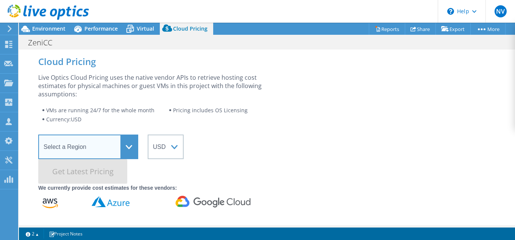
click at [38, 135] on select "Select a Region Asia Pacific (Hong Kong) Asia Pacific (Mumbai) Asia Pacific (Se…" at bounding box center [88, 147] width 100 height 25
select select "SouthAmerica"
click option "[GEOGRAPHIC_DATA] ([GEOGRAPHIC_DATA])" at bounding box center [0, 0] width 0 height 0
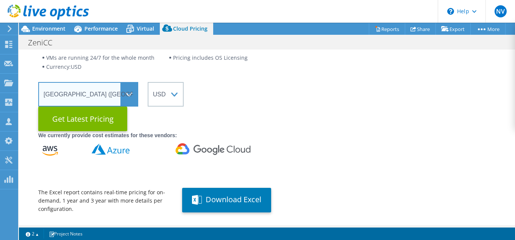
scroll to position [77, 0]
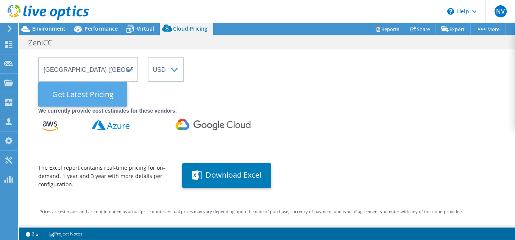
click at [109, 90] on Latest "Get Latest Pricing" at bounding box center [82, 94] width 89 height 25
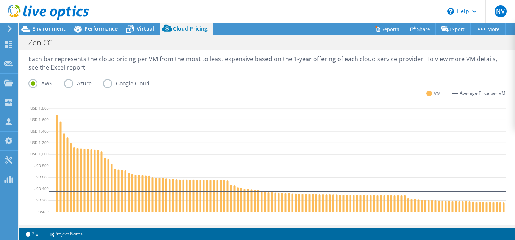
scroll to position [460, 0]
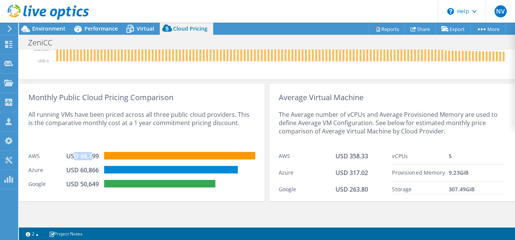
drag, startPoint x: 75, startPoint y: 154, endPoint x: 93, endPoint y: 156, distance: 18.7
click at [93, 156] on div "USD 68,799" at bounding box center [85, 156] width 38 height 8
drag, startPoint x: 79, startPoint y: 126, endPoint x: 120, endPoint y: 126, distance: 40.9
click at [120, 126] on div "All running VMs have been priced across all three public cloud providers. This …" at bounding box center [141, 125] width 227 height 47
click at [169, 123] on div "All running VMs have been priced across all three public cloud providers. This …" at bounding box center [141, 125] width 227 height 47
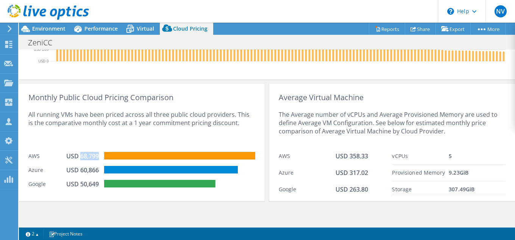
drag, startPoint x: 80, startPoint y: 157, endPoint x: 100, endPoint y: 160, distance: 20.3
click at [100, 160] on div "USD 68,799" at bounding box center [85, 156] width 38 height 8
drag, startPoint x: 350, startPoint y: 155, endPoint x: 387, endPoint y: 151, distance: 37.3
click at [387, 151] on div "AWS USD 358.33" at bounding box center [336, 156] width 114 height 17
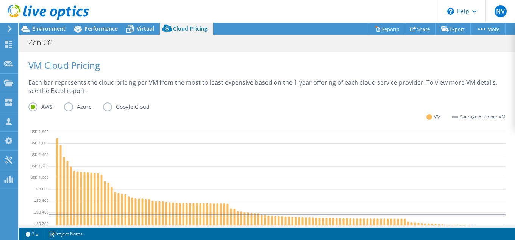
scroll to position [267, 0]
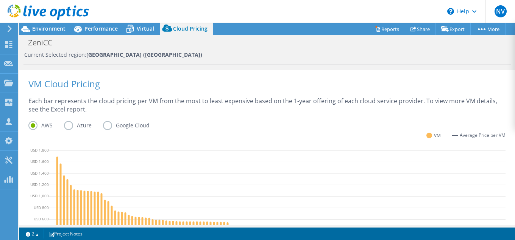
click at [70, 127] on label "Azure" at bounding box center [83, 125] width 39 height 9
click at [0, 0] on input "Azure" at bounding box center [0, 0] width 0 height 0
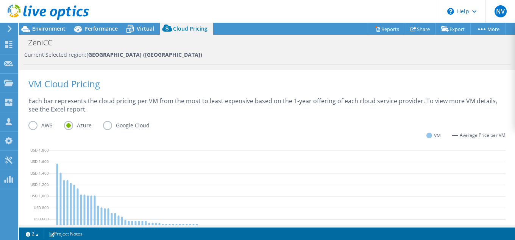
click at [111, 122] on label "Google Cloud" at bounding box center [132, 125] width 58 height 9
click at [0, 0] on input "Google Cloud" at bounding box center [0, 0] width 0 height 0
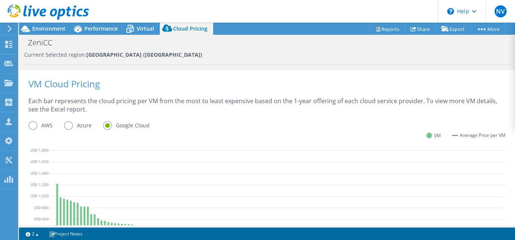
click at [34, 123] on label "AWS" at bounding box center [46, 125] width 36 height 9
click at [0, 0] on input "AWS" at bounding box center [0, 0] width 0 height 0
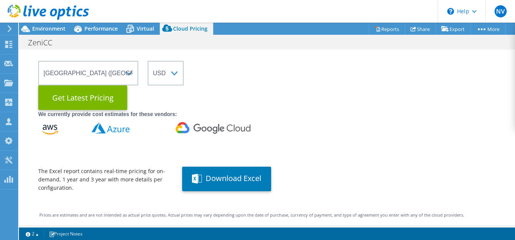
scroll to position [0, 0]
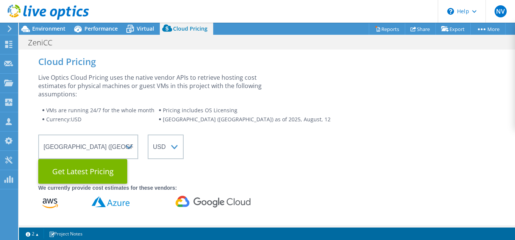
click at [282, 134] on div "Live Optics Cloud Pricing uses the native vendor APIs to retrieve hosting cost …" at bounding box center [266, 169] width 457 height 193
drag, startPoint x: 276, startPoint y: 118, endPoint x: 226, endPoint y: 123, distance: 50.9
click at [226, 123] on li "[GEOGRAPHIC_DATA] ([GEOGRAPHIC_DATA]) as of 2025, August, 12" at bounding box center [247, 119] width 176 height 9
click at [226, 123] on span "[GEOGRAPHIC_DATA] ([GEOGRAPHIC_DATA]) as of 2025, August, 12" at bounding box center [247, 119] width 168 height 7
click at [91, 28] on span "Performance" at bounding box center [100, 28] width 33 height 7
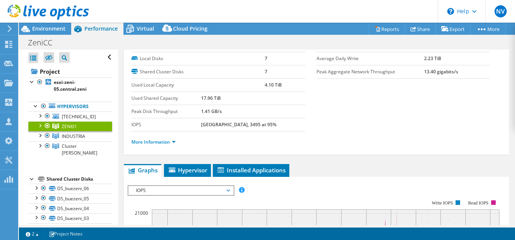
scroll to position [33, 0]
click at [205, 28] on span "Cloud Pricing" at bounding box center [190, 28] width 34 height 7
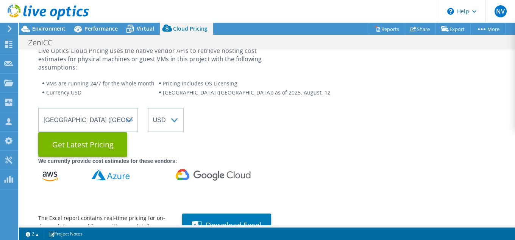
scroll to position [0, 0]
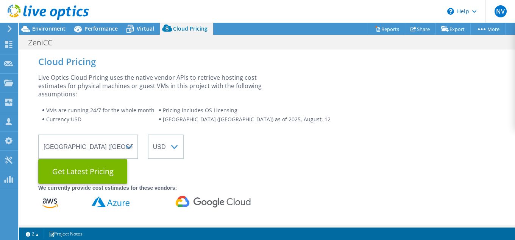
click at [144, 22] on header "NV Channel Partner [PERSON_NAME] [EMAIL_ADDRESS][DOMAIN_NAME] WORKNET SA My Pro…" at bounding box center [257, 11] width 515 height 23
click at [147, 27] on span "Virtual" at bounding box center [145, 28] width 17 height 7
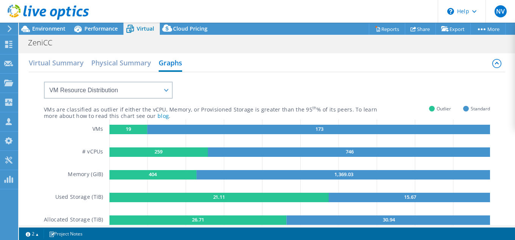
scroll to position [0, 16]
click at [249, 97] on div "VMs are classified as outlier if either the vCPU, Memory, or Provisioned Storag…" at bounding box center [267, 156] width 446 height 168
click at [257, 83] on div "VMs are classified as outlier if either the vCPU, Memory, or Provisioned Storag…" at bounding box center [267, 156] width 446 height 168
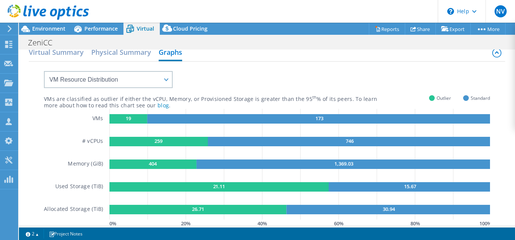
scroll to position [0, 0]
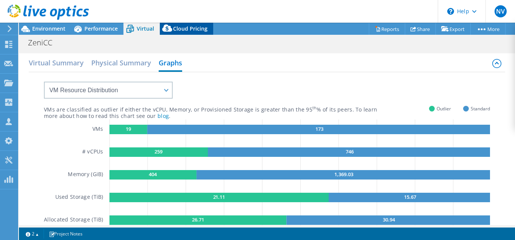
click at [184, 28] on span "Cloud Pricing" at bounding box center [190, 28] width 34 height 7
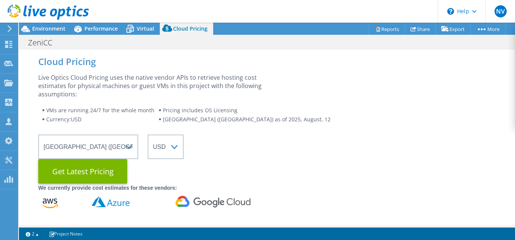
scroll to position [0, 16]
click at [148, 28] on span "Virtual" at bounding box center [145, 28] width 17 height 7
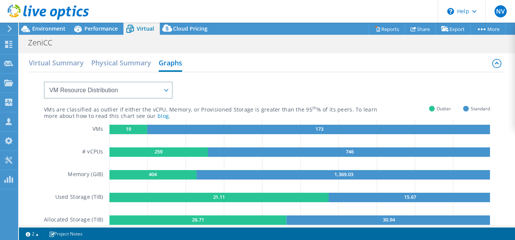
click at [288, 79] on div "VMs are classified as outlier if either the vCPU, Memory, or Provisioned Storag…" at bounding box center [267, 156] width 446 height 168
click at [292, 79] on div "VMs are classified as outlier if either the vCPU, Memory, or Provisioned Storag…" at bounding box center [267, 156] width 446 height 168
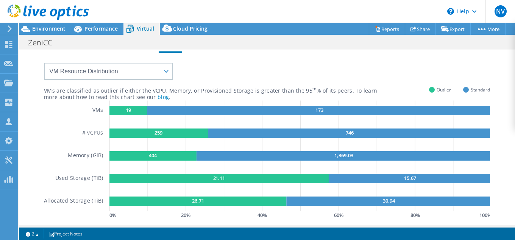
scroll to position [0, 0]
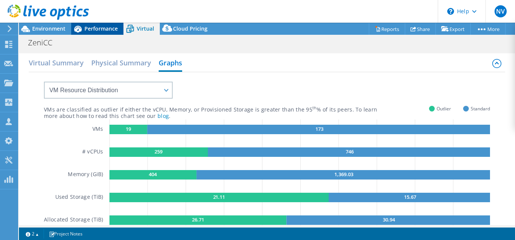
click at [105, 32] on span "Performance" at bounding box center [100, 28] width 33 height 7
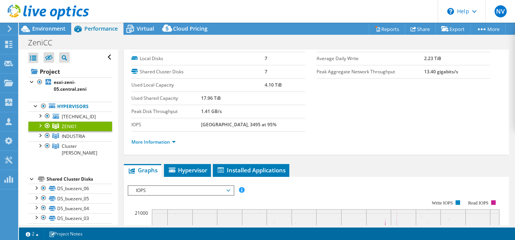
scroll to position [0, 16]
click at [41, 125] on div at bounding box center [40, 126] width 8 height 8
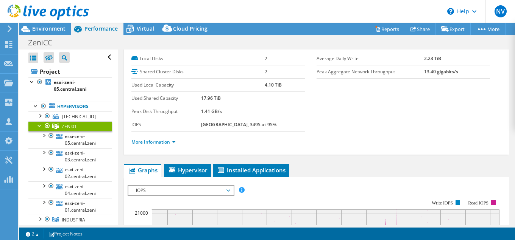
click at [40, 127] on div at bounding box center [40, 126] width 8 height 8
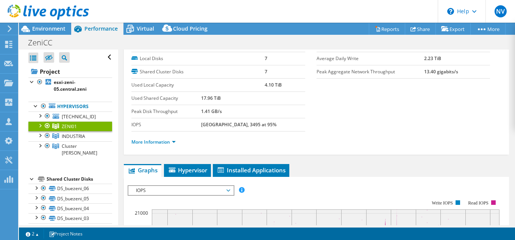
click at [338, 101] on section "Hypervisors 5 Local Disks 7 Shared Cluster Disks 7 Used Local Capacity 4.10 TiB…" at bounding box center [316, 96] width 370 height 114
click at [40, 128] on div at bounding box center [40, 126] width 8 height 8
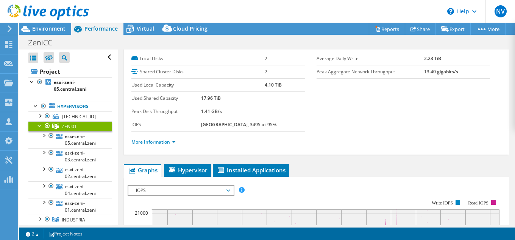
click at [41, 126] on div at bounding box center [40, 126] width 8 height 8
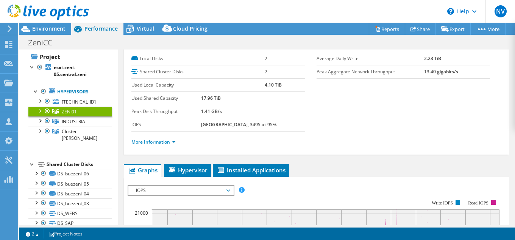
scroll to position [0, 0]
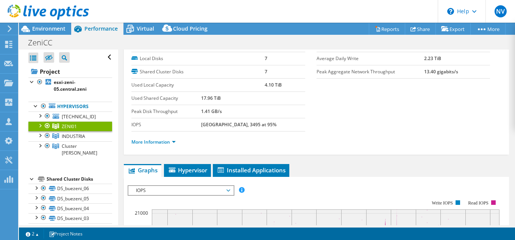
click at [41, 125] on div at bounding box center [40, 126] width 8 height 8
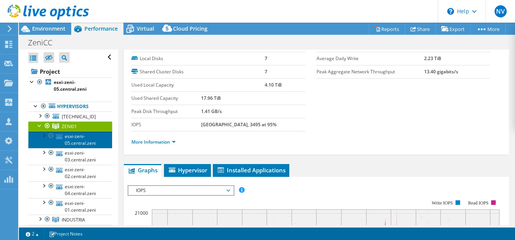
click at [88, 144] on link "esxi-zeni-05.central.zeni" at bounding box center [70, 139] width 84 height 17
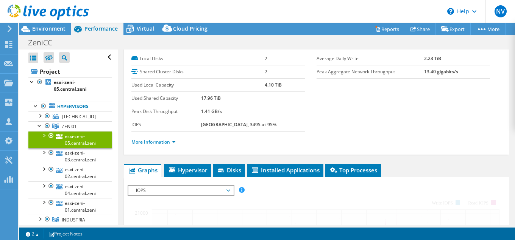
click at [174, 146] on li "More Information" at bounding box center [155, 142] width 49 height 8
click at [173, 143] on link "More Information" at bounding box center [153, 142] width 44 height 6
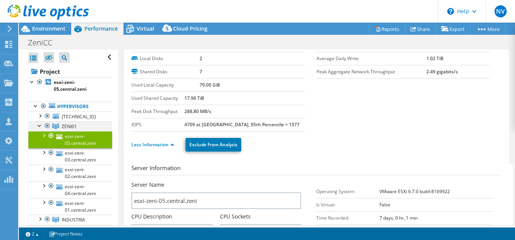
click at [38, 124] on div at bounding box center [40, 126] width 8 height 8
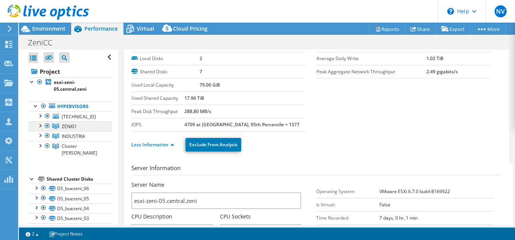
click at [63, 125] on span "ZENI01" at bounding box center [69, 126] width 15 height 6
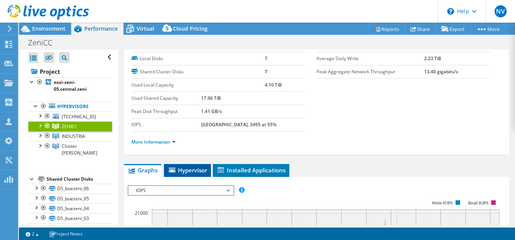
click at [195, 167] on span "Hypervisor" at bounding box center [187, 171] width 39 height 8
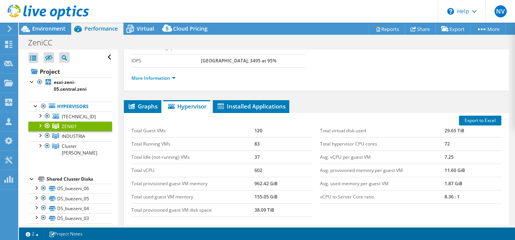
scroll to position [97, 0]
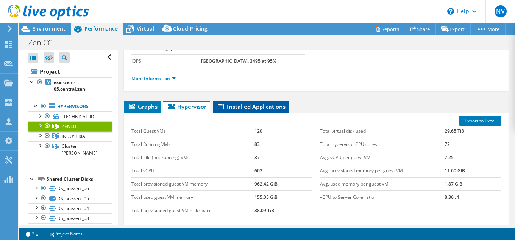
click at [234, 109] on span "Installed Applications" at bounding box center [251, 107] width 69 height 8
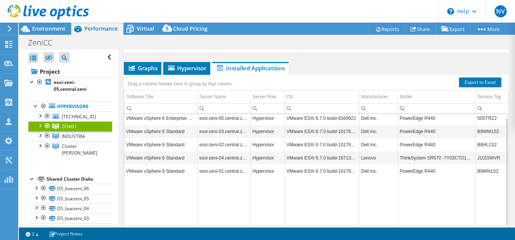
scroll to position [174, 0]
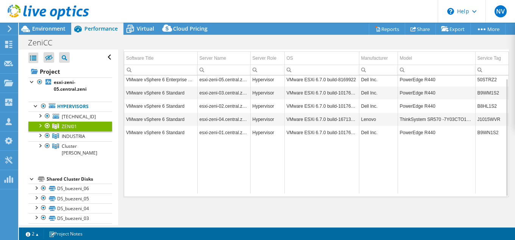
click at [271, 190] on td "Data grid" at bounding box center [267, 166] width 34 height 55
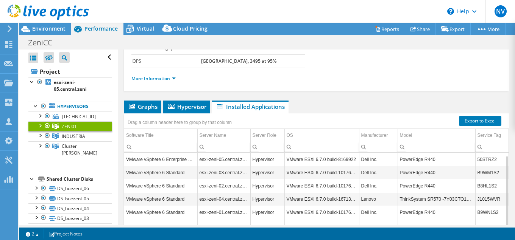
scroll to position [136, 0]
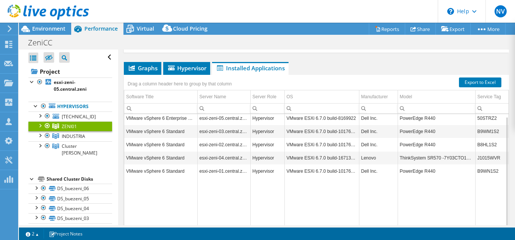
click at [436, 162] on td "ThinkSystem SR570 -7Y03CTO1WW-" at bounding box center [436, 157] width 78 height 13
click at [444, 159] on td "ThinkSystem SR570 -7Y03CTO1WW-" at bounding box center [436, 157] width 78 height 13
click at [39, 127] on div at bounding box center [40, 126] width 8 height 8
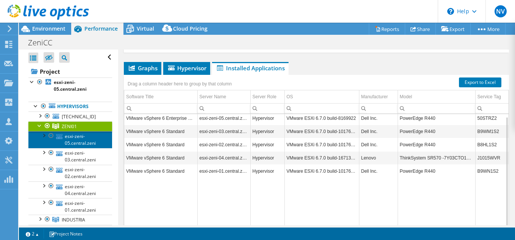
click at [70, 140] on link "esxi-zeni-05.central.zeni" at bounding box center [70, 139] width 84 height 17
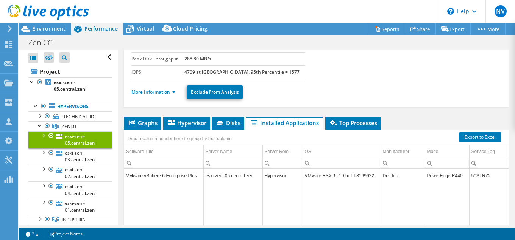
scroll to position [58, 0]
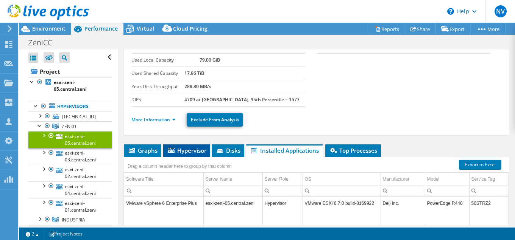
click at [185, 152] on span "Hypervisor" at bounding box center [186, 151] width 39 height 8
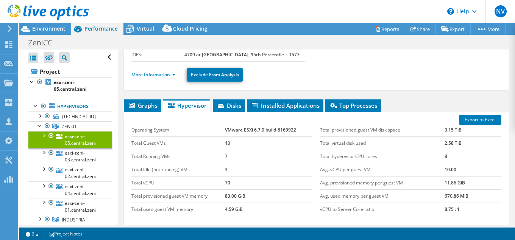
scroll to position [136, 0]
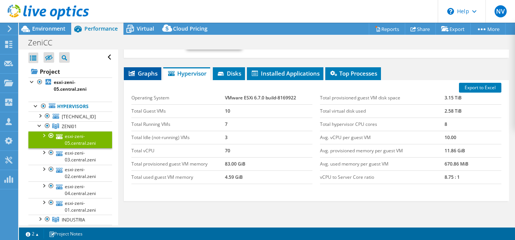
click at [135, 72] on span "Graphs" at bounding box center [143, 74] width 30 height 8
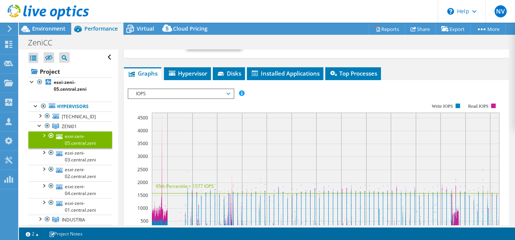
scroll to position [20, 0]
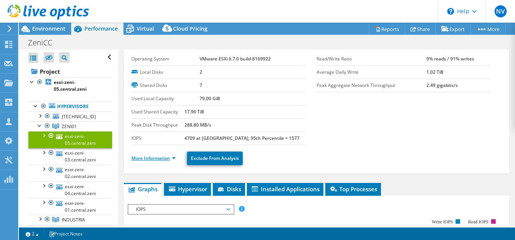
click at [160, 159] on link "More Information" at bounding box center [153, 158] width 44 height 6
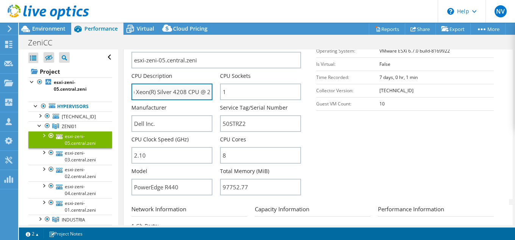
scroll to position [0, 0]
drag, startPoint x: 197, startPoint y: 89, endPoint x: 175, endPoint y: 89, distance: 22.0
click at [175, 89] on input "Intel(R) Xeon(R) Silver 4208 CPU @ 2.10GHz 210 GHz" at bounding box center [171, 92] width 81 height 17
click at [188, 89] on input "Intel(R) Xeon(R) Silver 4208 CPU @ 2.10GHz 210 GHz" at bounding box center [171, 92] width 81 height 17
drag, startPoint x: 206, startPoint y: 92, endPoint x: 175, endPoint y: 89, distance: 30.4
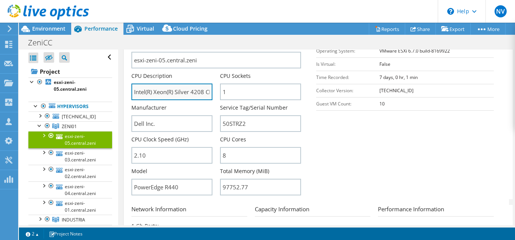
click at [175, 89] on input "Intel(R) Xeon(R) Silver 4208 CPU @ 2.10GHz 210 GHz" at bounding box center [171, 92] width 81 height 17
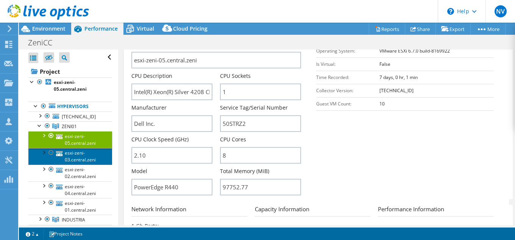
click at [76, 162] on link "esxi-zeni-03.central.zeni" at bounding box center [70, 156] width 84 height 17
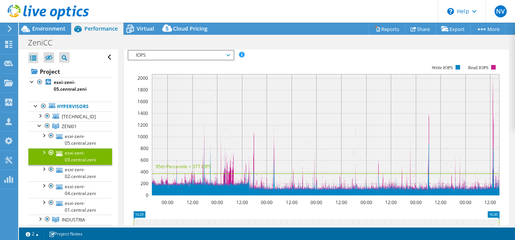
scroll to position [97, 0]
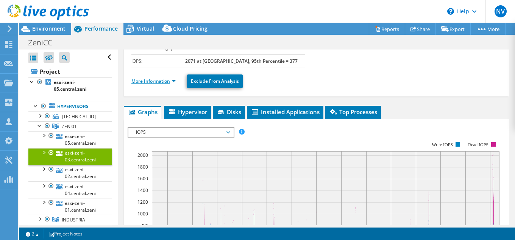
click at [148, 83] on link "More Information" at bounding box center [153, 81] width 44 height 6
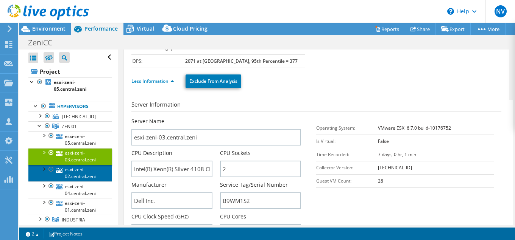
click at [73, 182] on link "esxi-zeni-02.central.zeni" at bounding box center [70, 173] width 84 height 17
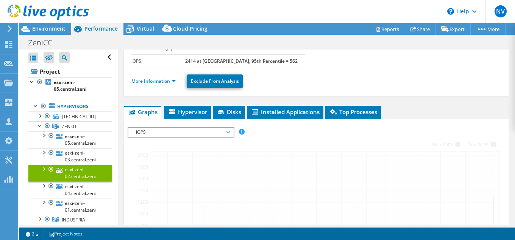
click at [160, 78] on li "More Information" at bounding box center [155, 81] width 49 height 8
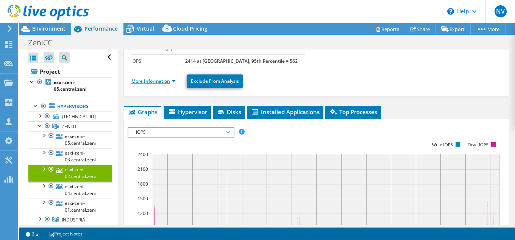
click at [164, 80] on link "More Information" at bounding box center [153, 81] width 44 height 6
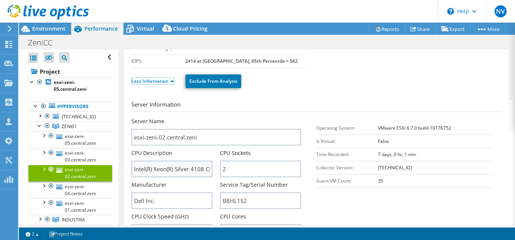
scroll to position [136, 0]
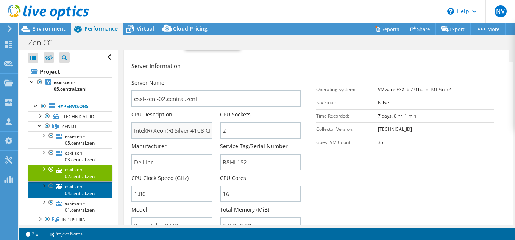
click at [87, 182] on link "esxi-zeni-04.central.zeni" at bounding box center [70, 190] width 84 height 17
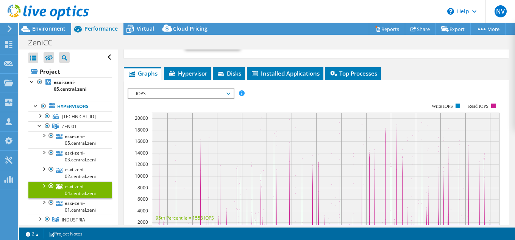
scroll to position [39, 0]
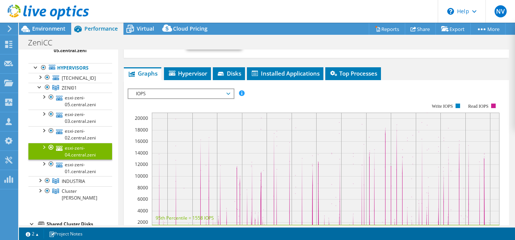
click at [189, 93] on span "IOPS" at bounding box center [180, 93] width 97 height 9
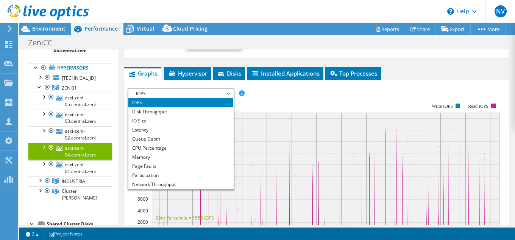
click at [282, 50] on ul "More Information Exclude From Analysis" at bounding box center [316, 42] width 370 height 16
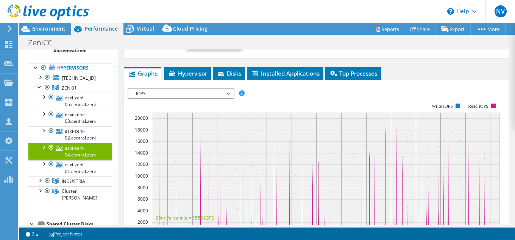
click at [169, 46] on link "More Information" at bounding box center [153, 42] width 44 height 6
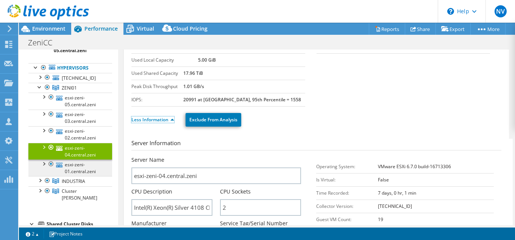
scroll to position [97, 0]
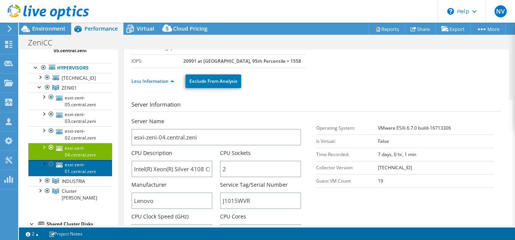
click at [87, 176] on link "esxi-zeni-01.central.zeni" at bounding box center [70, 168] width 84 height 17
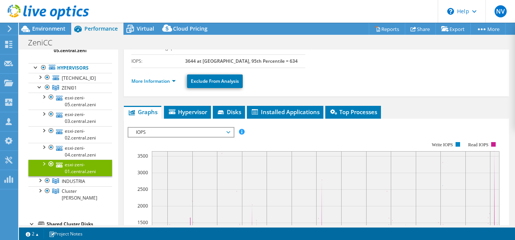
click at [228, 131] on span "IOPS" at bounding box center [180, 132] width 97 height 9
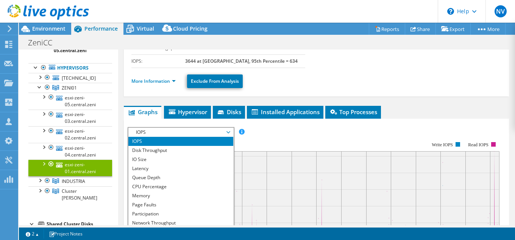
click at [271, 78] on ul "More Information Exclude From Analysis" at bounding box center [316, 81] width 370 height 16
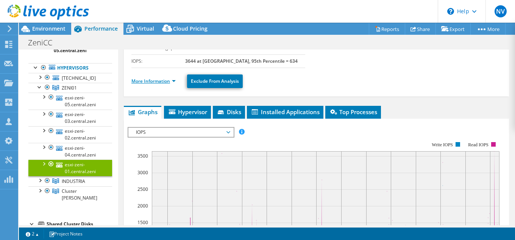
click at [169, 83] on link "More Information" at bounding box center [153, 81] width 44 height 6
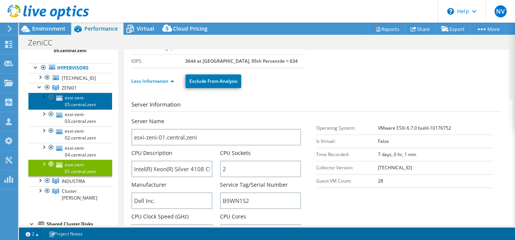
click at [87, 107] on link "esxi-zeni-05.central.zeni" at bounding box center [70, 101] width 84 height 17
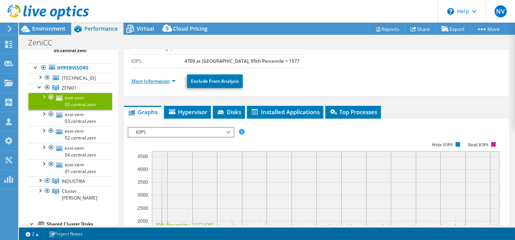
click at [168, 81] on link "More Information" at bounding box center [153, 81] width 44 height 6
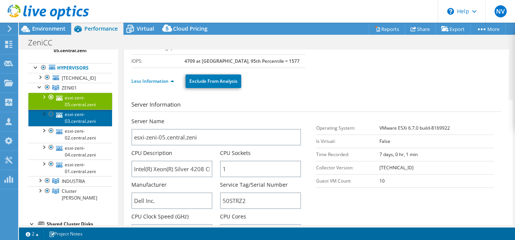
click at [81, 123] on link "esxi-zeni-03.central.zeni" at bounding box center [70, 118] width 84 height 17
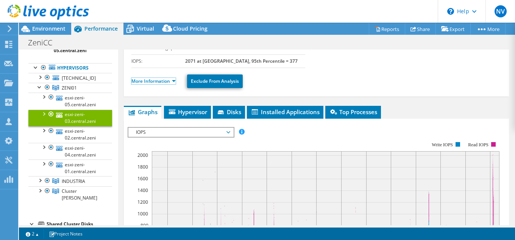
click at [163, 82] on link "More Information" at bounding box center [153, 81] width 44 height 6
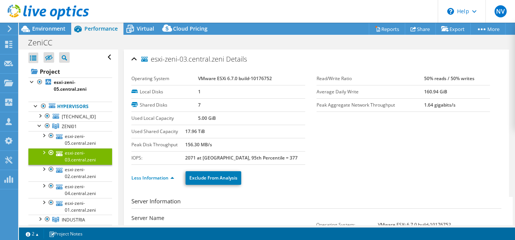
select select "SouthAmerica"
select select "USD"
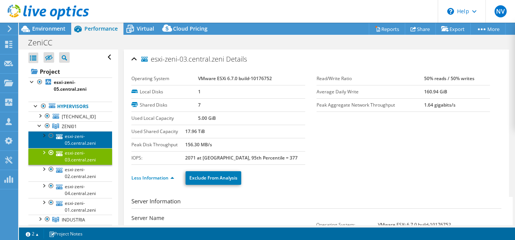
click at [75, 142] on link "esxi-zeni-05.central.zeni" at bounding box center [70, 139] width 84 height 17
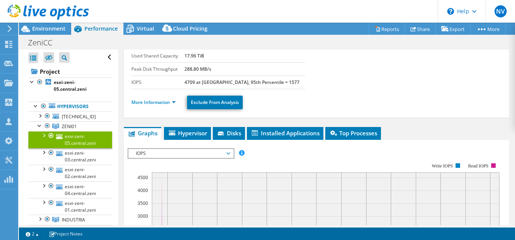
scroll to position [77, 0]
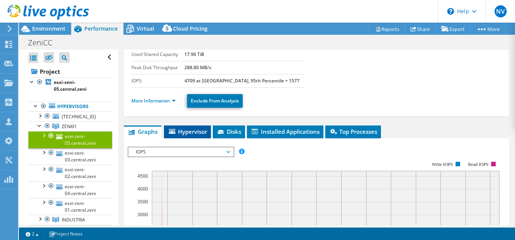
click at [194, 130] on span "Hypervisor" at bounding box center [187, 132] width 39 height 8
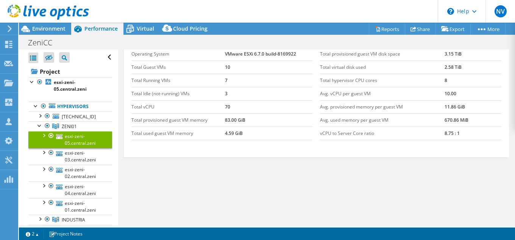
scroll to position [102, 0]
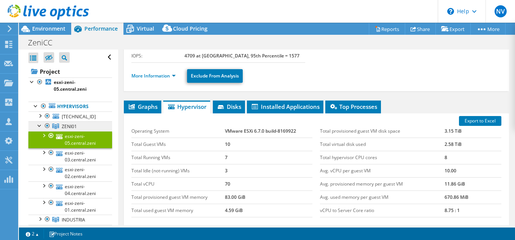
click at [78, 126] on link "ZENI01" at bounding box center [70, 127] width 84 height 10
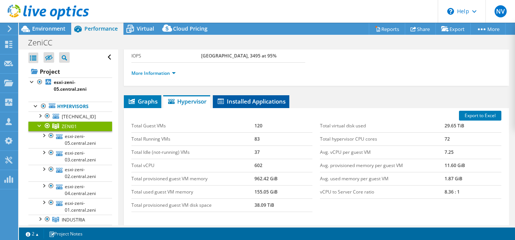
click at [250, 103] on span "Installed Applications" at bounding box center [251, 102] width 69 height 8
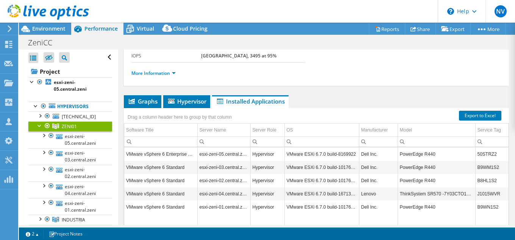
click at [322, 58] on section "Hypervisors 5 Local Disks 7 Shared Cluster Disks 7 Used Local Capacity 4.10 TiB…" at bounding box center [316, 27] width 370 height 114
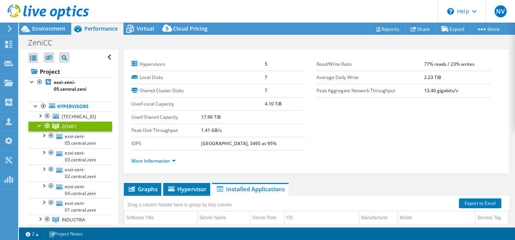
scroll to position [0, 0]
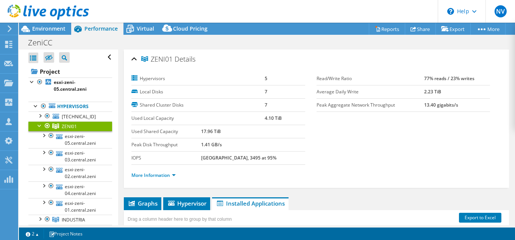
click at [254, 39] on div "ZeniCC Print" at bounding box center [267, 43] width 496 height 14
click at [265, 35] on div "ZeniCC Print" at bounding box center [267, 42] width 496 height 15
click at [268, 43] on div "ZeniCC Print" at bounding box center [267, 43] width 496 height 14
click at [122, 139] on div "ZENI01 Details Hypervisors 5 Local Disks 7 Shared Cluster Disks 7 Used Local Ca…" at bounding box center [316, 225] width 396 height 351
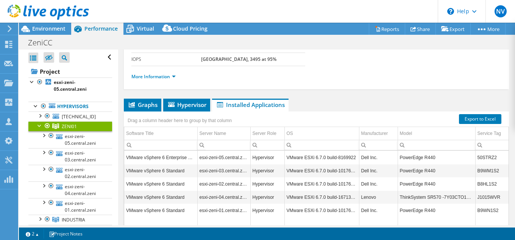
scroll to position [116, 0]
